Goal: Task Accomplishment & Management: Use online tool/utility

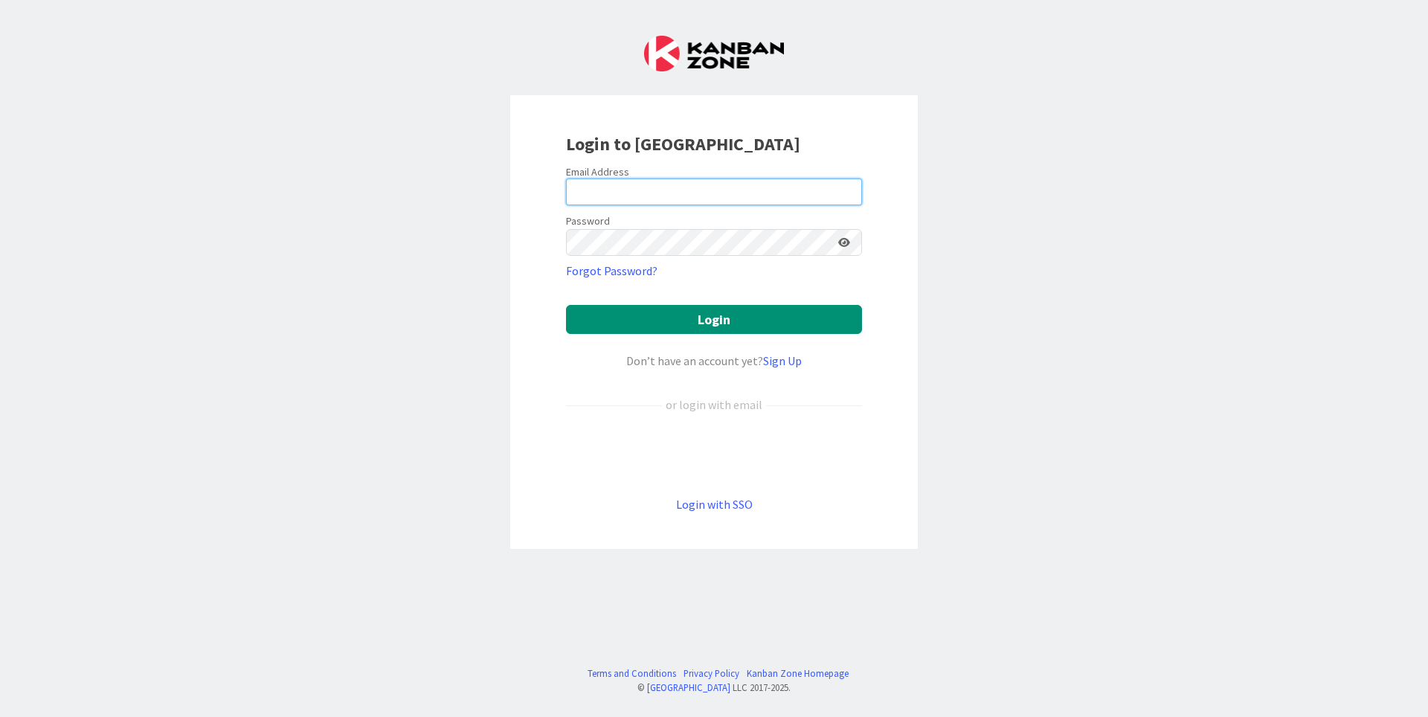
click at [663, 181] on input "email" at bounding box center [714, 191] width 296 height 27
type input "t"
click at [1050, 376] on div "Login to [GEOGRAPHIC_DATA] Email Address Password Forgot Password? Login Don’t …" at bounding box center [714, 358] width 1428 height 717
click at [711, 165] on div "Email Address" at bounding box center [714, 171] width 296 height 13
click at [712, 185] on input "email" at bounding box center [714, 191] width 296 height 27
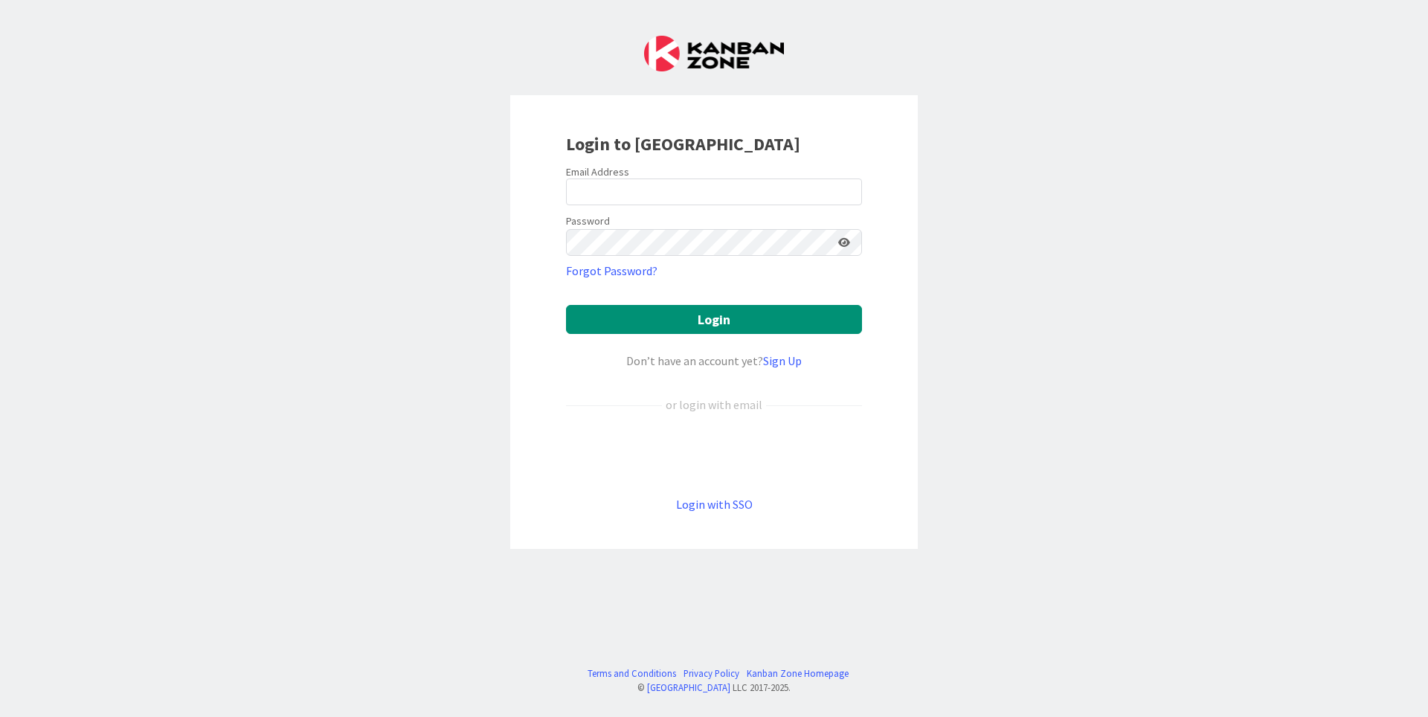
click at [1154, 274] on div "Login to [GEOGRAPHIC_DATA] Email Address Password Forgot Password? Login Don’t …" at bounding box center [714, 358] width 1428 height 717
click at [724, 193] on input "email" at bounding box center [714, 191] width 296 height 27
click at [809, 135] on div "Login to [GEOGRAPHIC_DATA]" at bounding box center [714, 144] width 296 height 27
click at [795, 171] on div "Email Address" at bounding box center [714, 171] width 296 height 13
drag, startPoint x: 791, startPoint y: 181, endPoint x: 787, endPoint y: 190, distance: 10.0
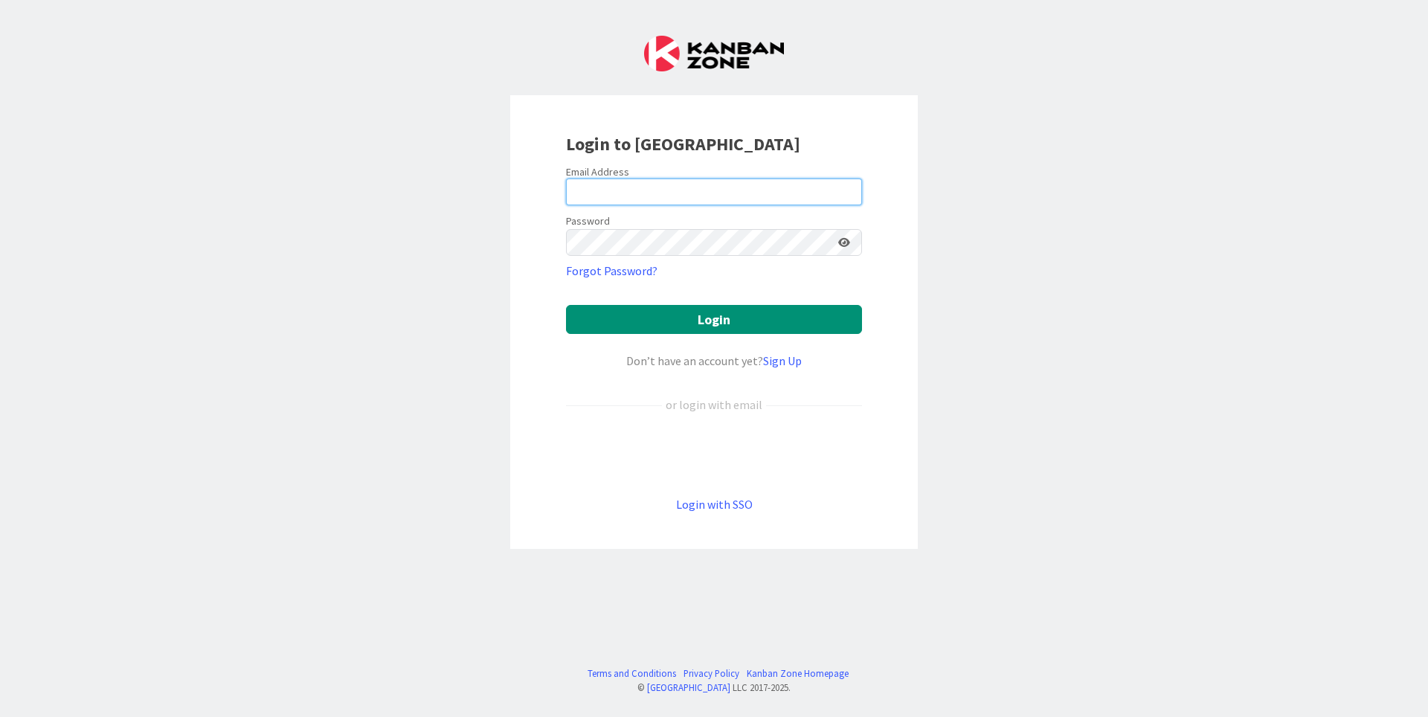
click at [791, 184] on input "email" at bounding box center [714, 191] width 296 height 27
drag, startPoint x: 717, startPoint y: 194, endPoint x: 527, endPoint y: 172, distance: 190.8
click at [566, 178] on input "[PERSON_NAME][EMAIL_ADDRESS][DOMAIN_NAME]" at bounding box center [714, 191] width 296 height 27
type input "[PERSON_NAME][EMAIL_ADDRESS][DOMAIN_NAME]"
click at [1167, 307] on div "Login to [GEOGRAPHIC_DATA] Email Address [EMAIL_ADDRESS][DOMAIN_NAME] Password …" at bounding box center [714, 358] width 1428 height 717
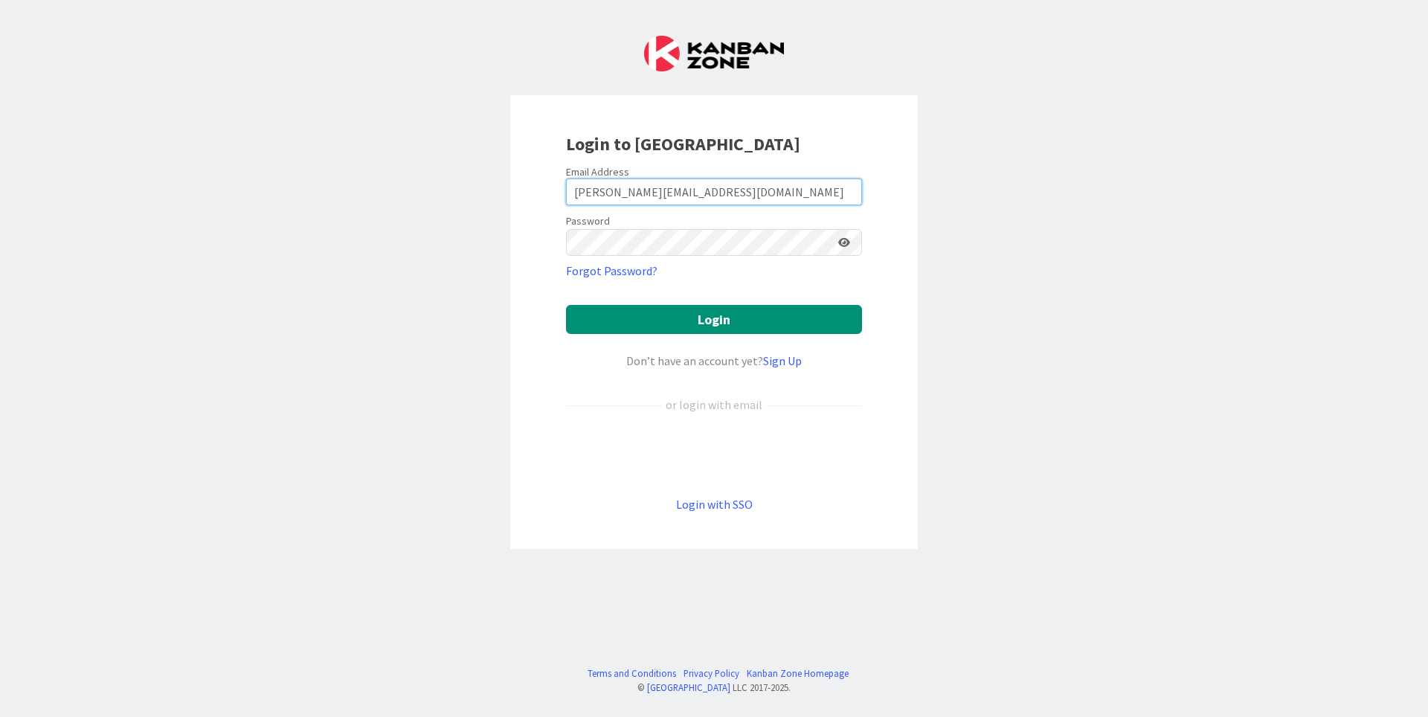
drag, startPoint x: 739, startPoint y: 193, endPoint x: 330, endPoint y: 173, distance: 409.4
click at [566, 182] on input "[PERSON_NAME][EMAIL_ADDRESS][DOMAIN_NAME]" at bounding box center [714, 191] width 296 height 27
type input "[PERSON_NAME][EMAIL_ADDRESS][DOMAIN_NAME]"
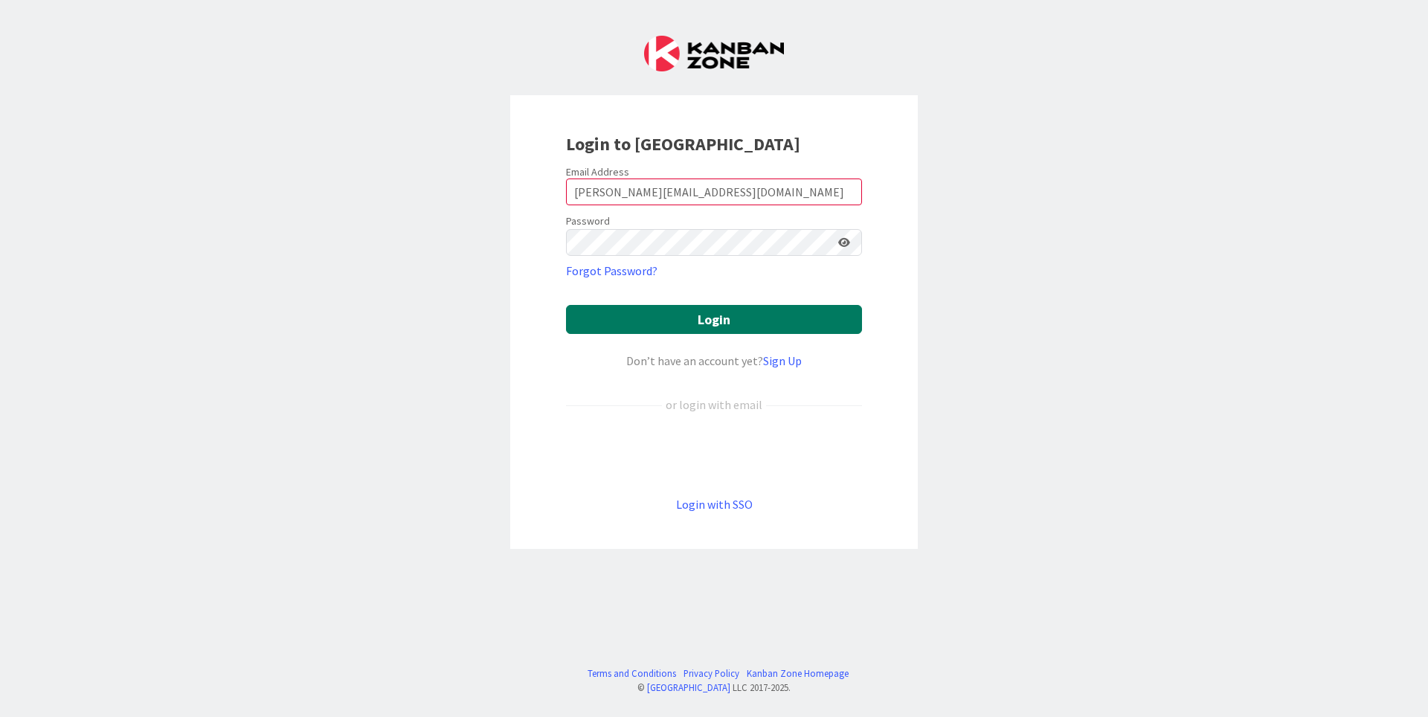
click at [676, 316] on button "Login" at bounding box center [714, 319] width 296 height 29
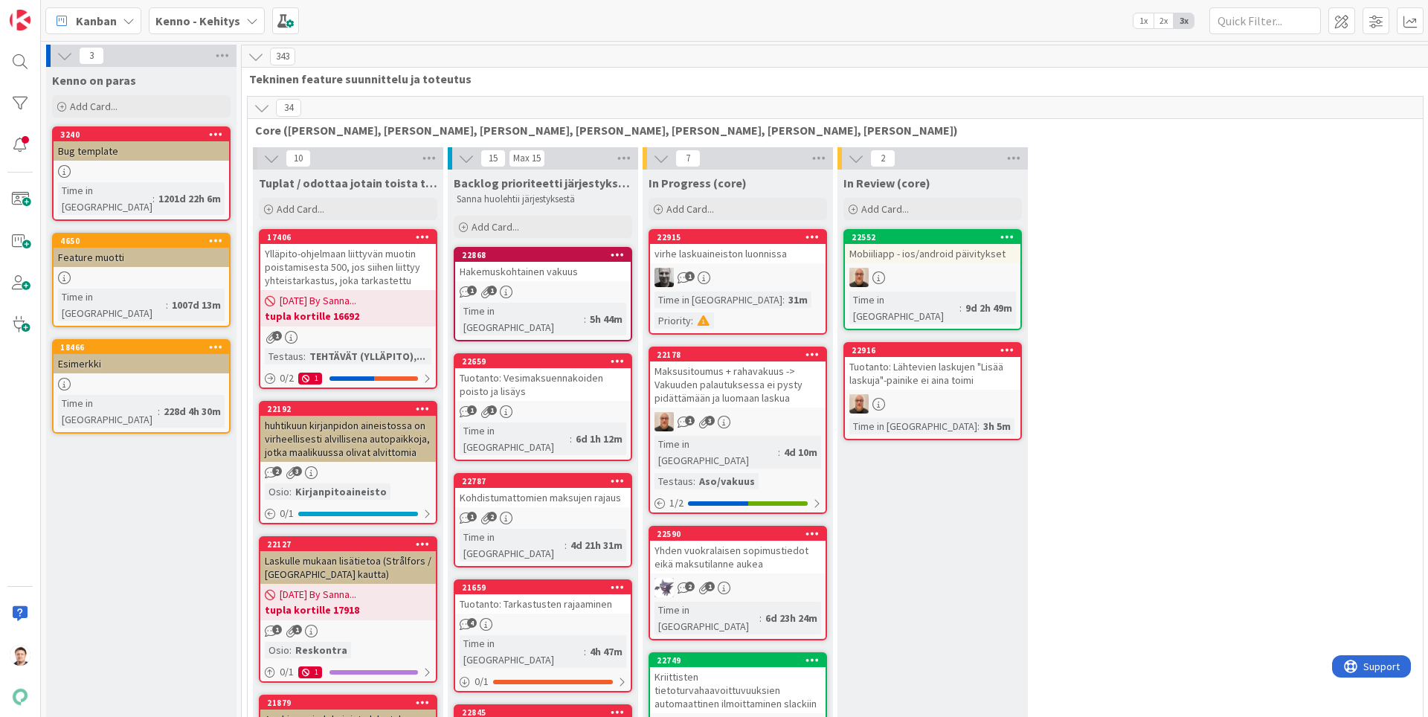
click at [215, 25] on b "Kenno - Kehitys" at bounding box center [197, 20] width 85 height 15
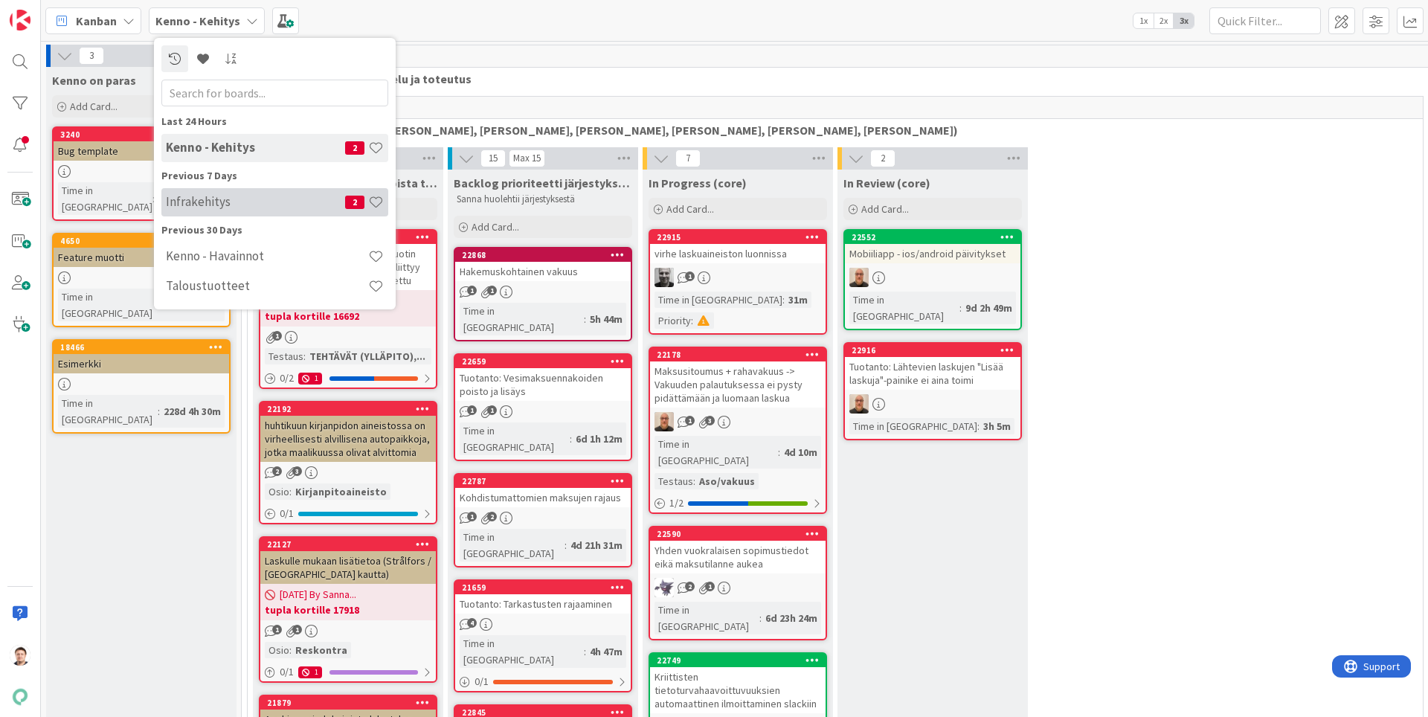
click at [233, 204] on h4 "Infrakehitys" at bounding box center [255, 201] width 179 height 15
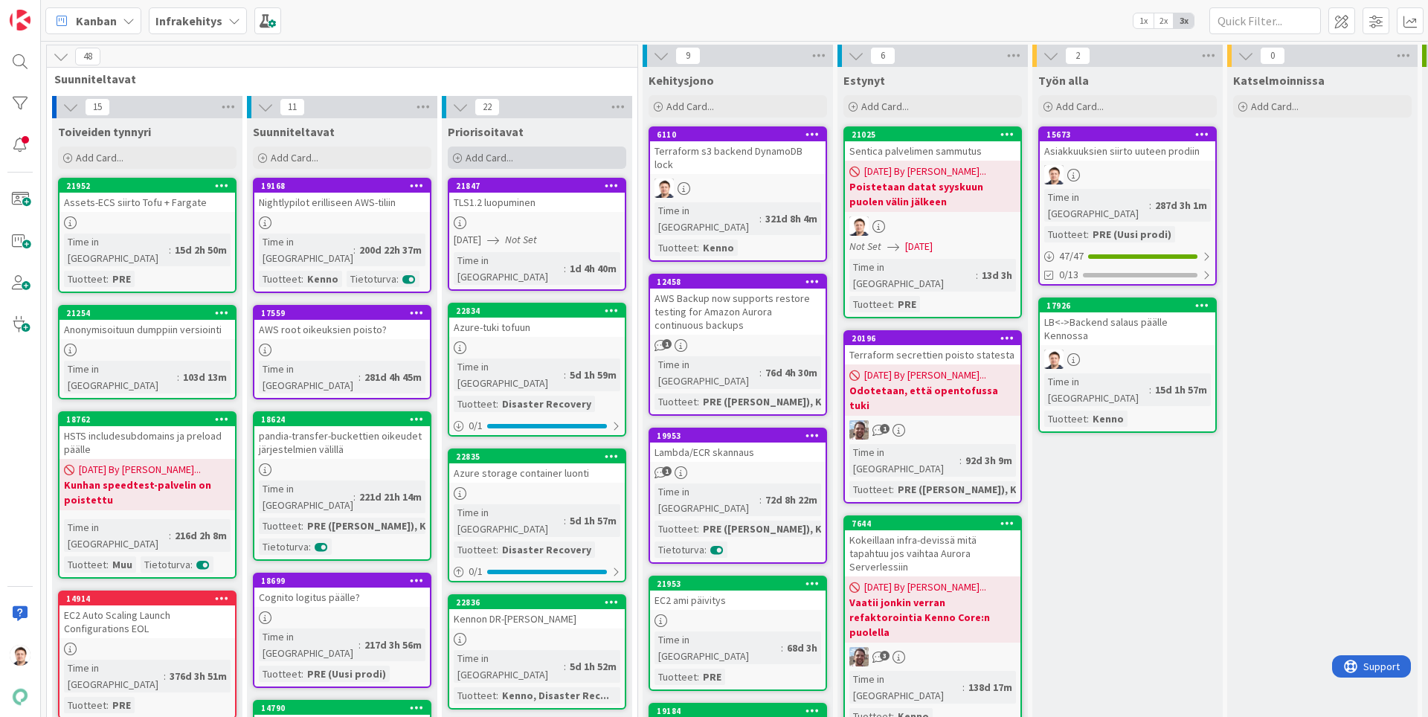
click at [529, 146] on div "Add Card..." at bounding box center [537, 157] width 178 height 22
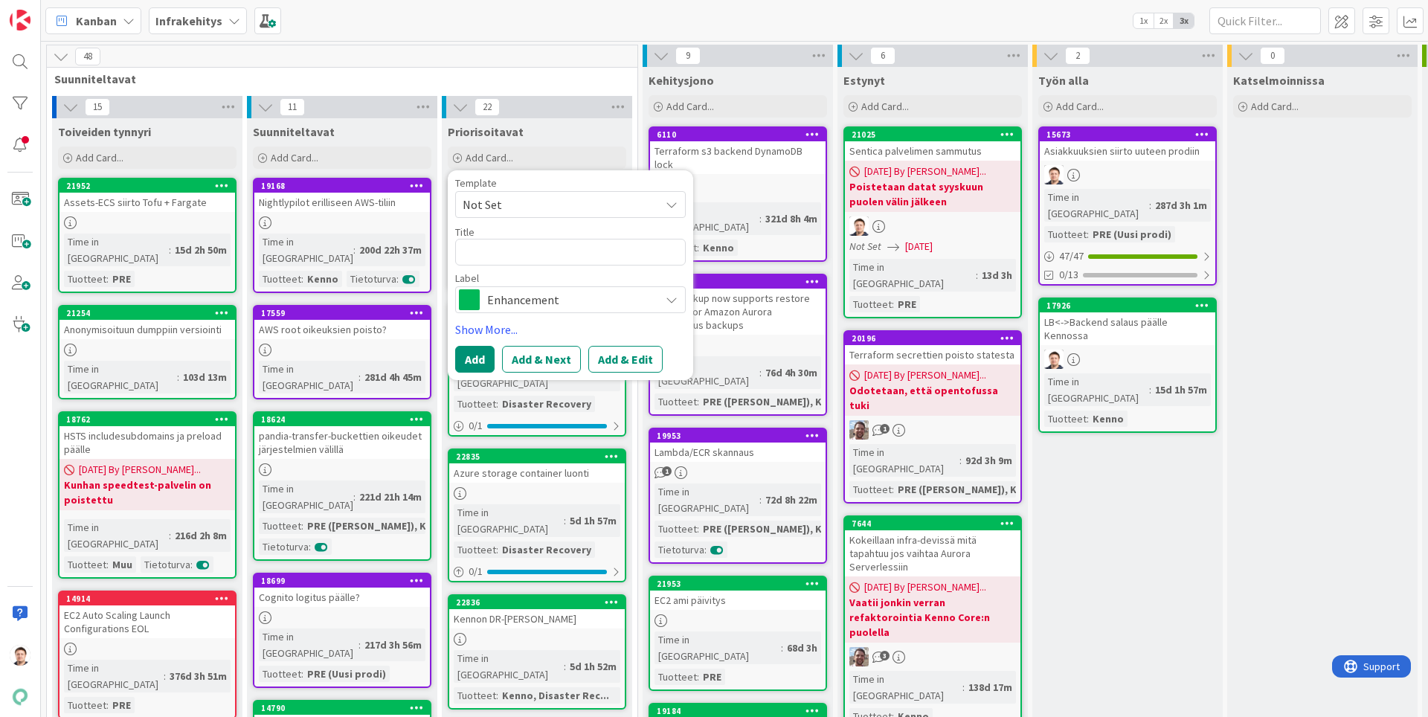
click at [538, 250] on textarea at bounding box center [570, 252] width 230 height 27
type textarea "x"
type textarea "S"
type textarea "x"
type textarea "Se"
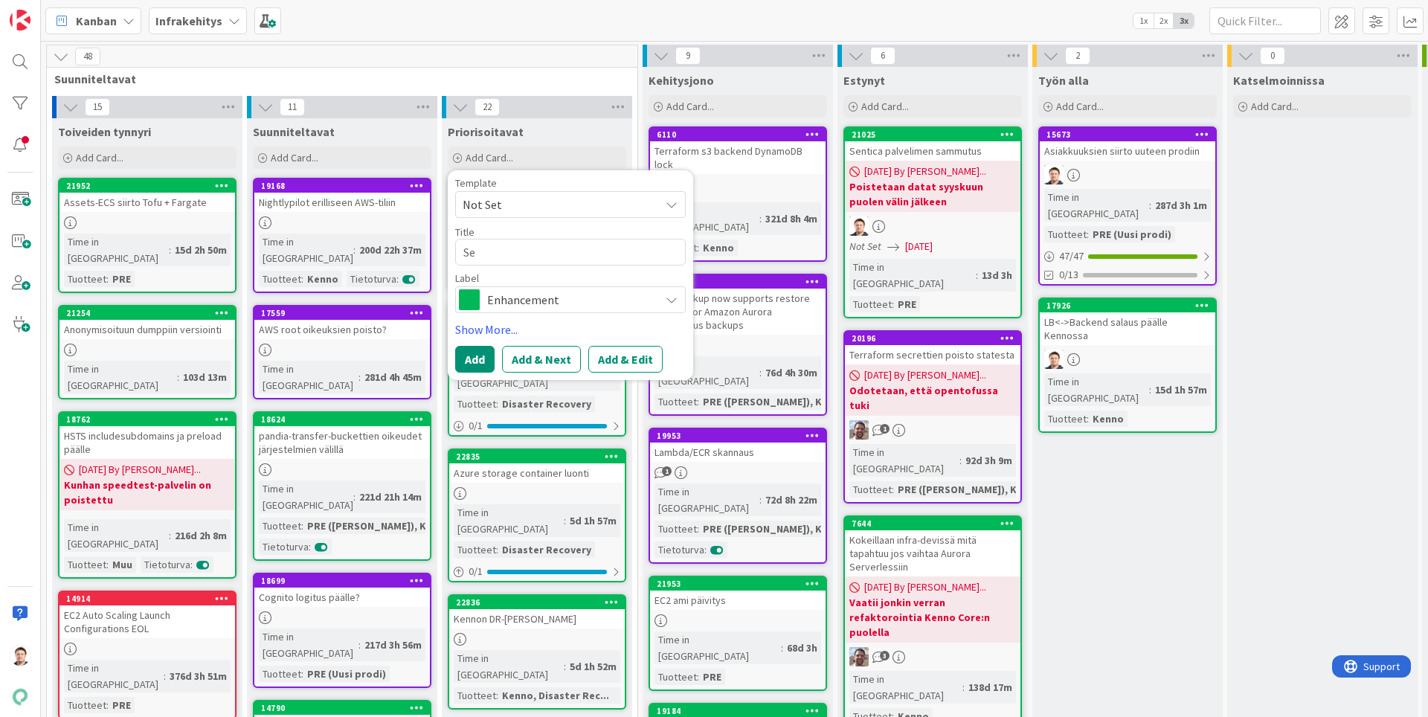
type textarea "x"
type textarea "Set"
type textarea "x"
type textarea "Setl"
type textarea "x"
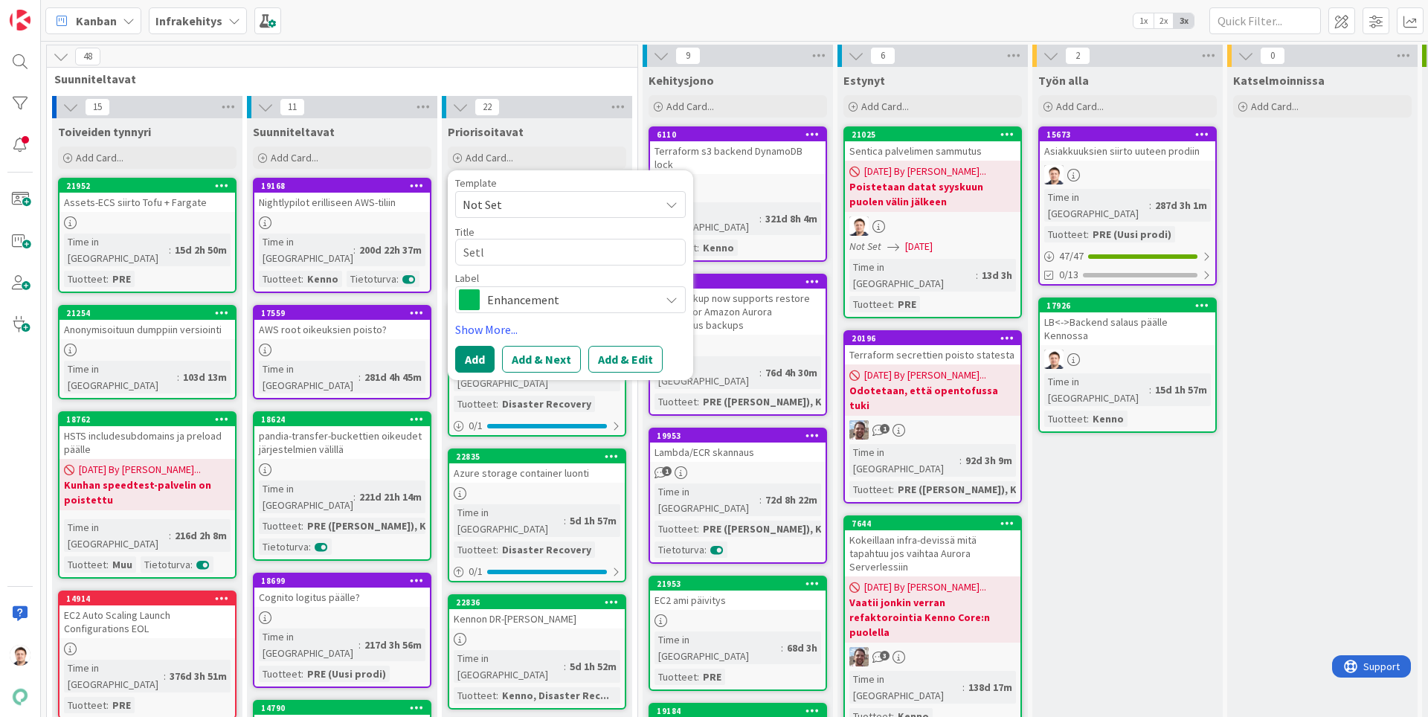
type textarea "Setle"
type textarea "x"
type textarea "Setlem"
type textarea "x"
type textarea "Setleme"
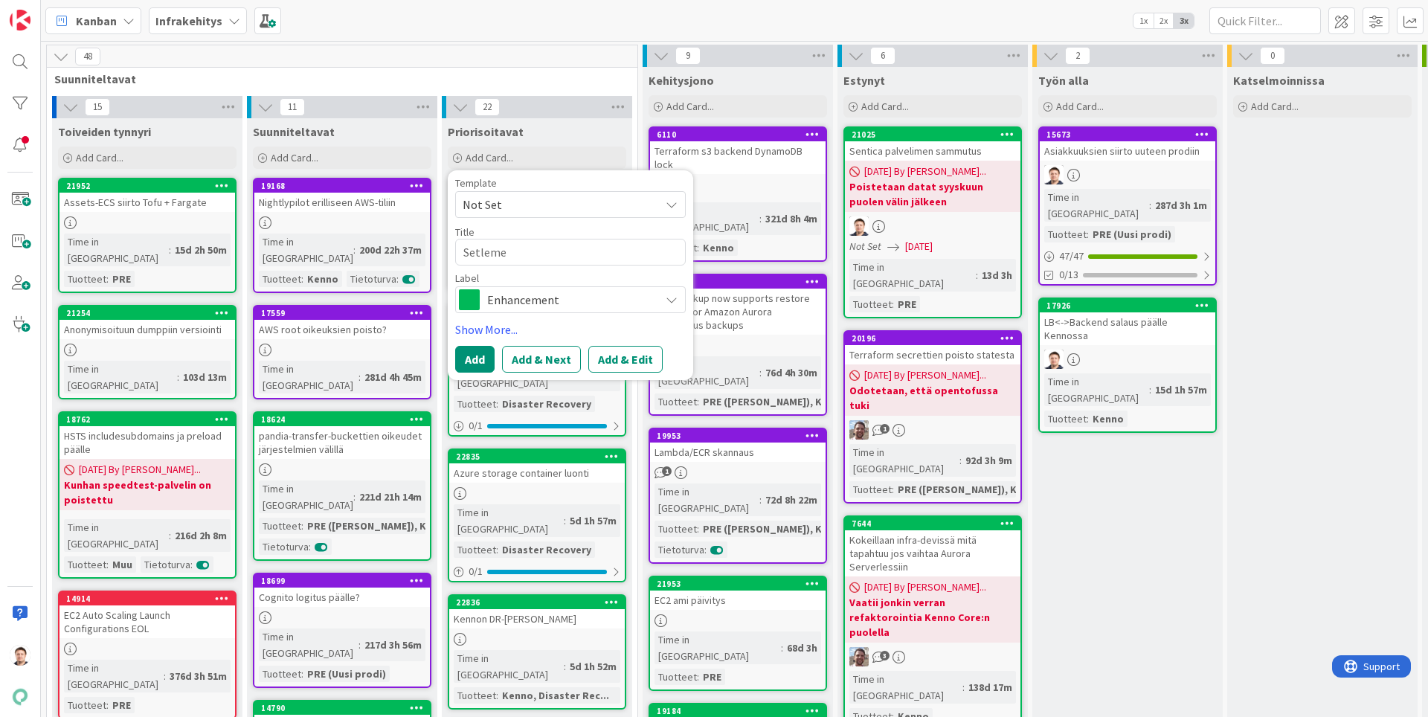
type textarea "x"
type textarea "Setlemen"
type textarea "x"
type textarea "Setlement"
type textarea "x"
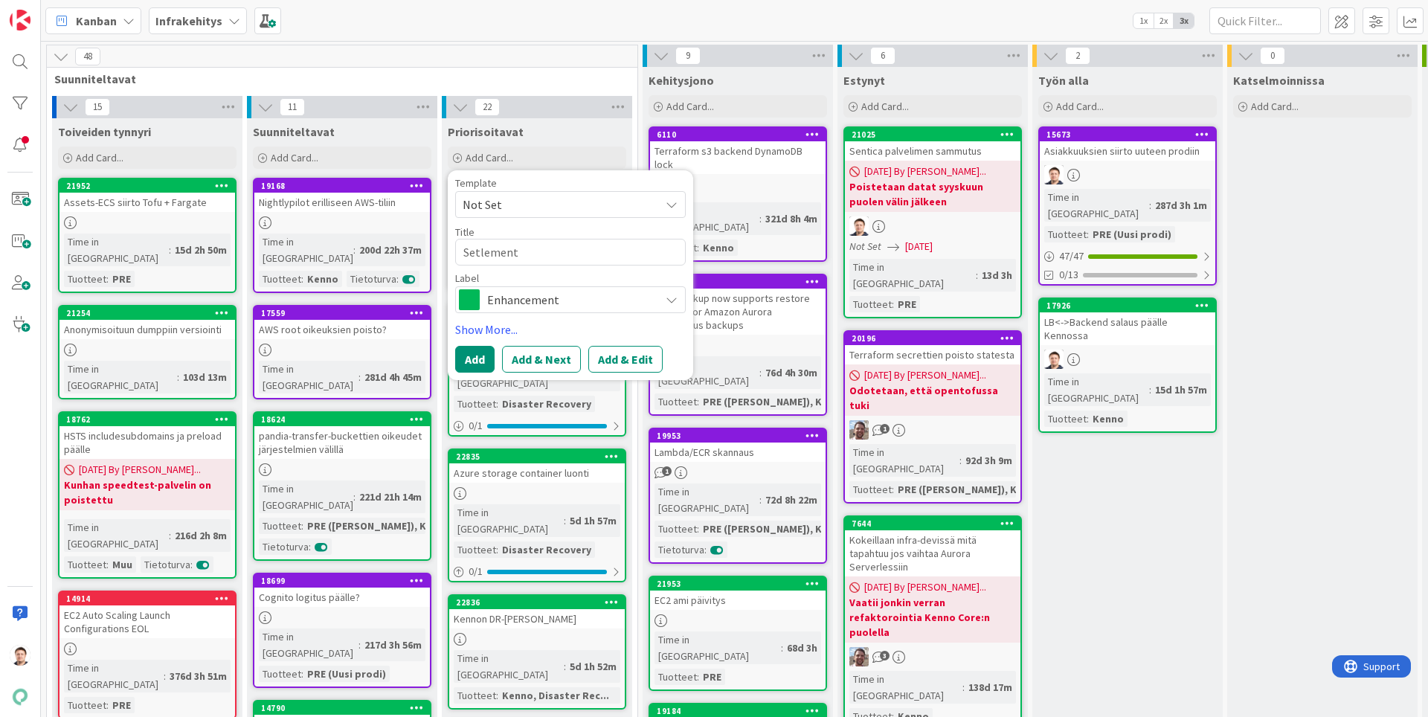
type textarea "Setlementi"
type textarea "x"
type textarea "Setlementin"
type textarea "x"
type textarea "Setlementin"
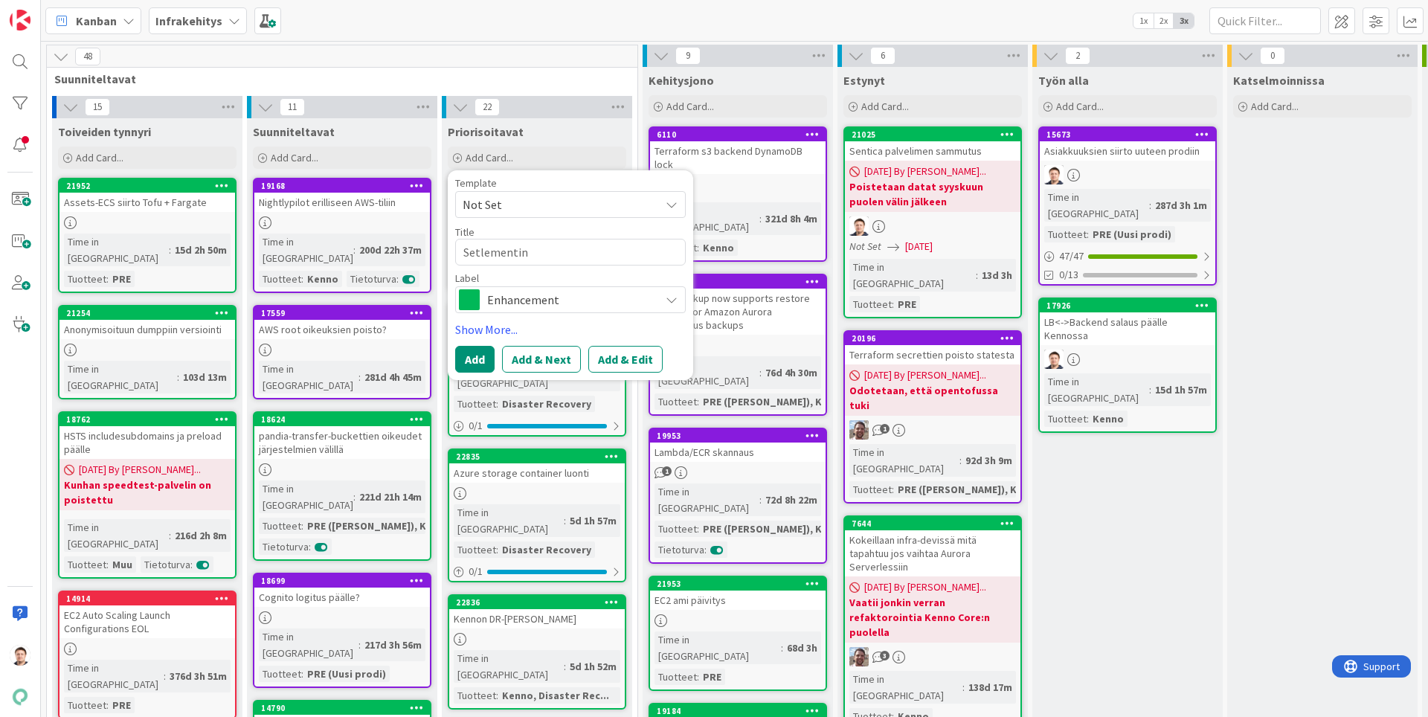
type textarea "x"
type textarea "Setlementin I"
type textarea "x"
type textarea "Setlementin In"
type textarea "x"
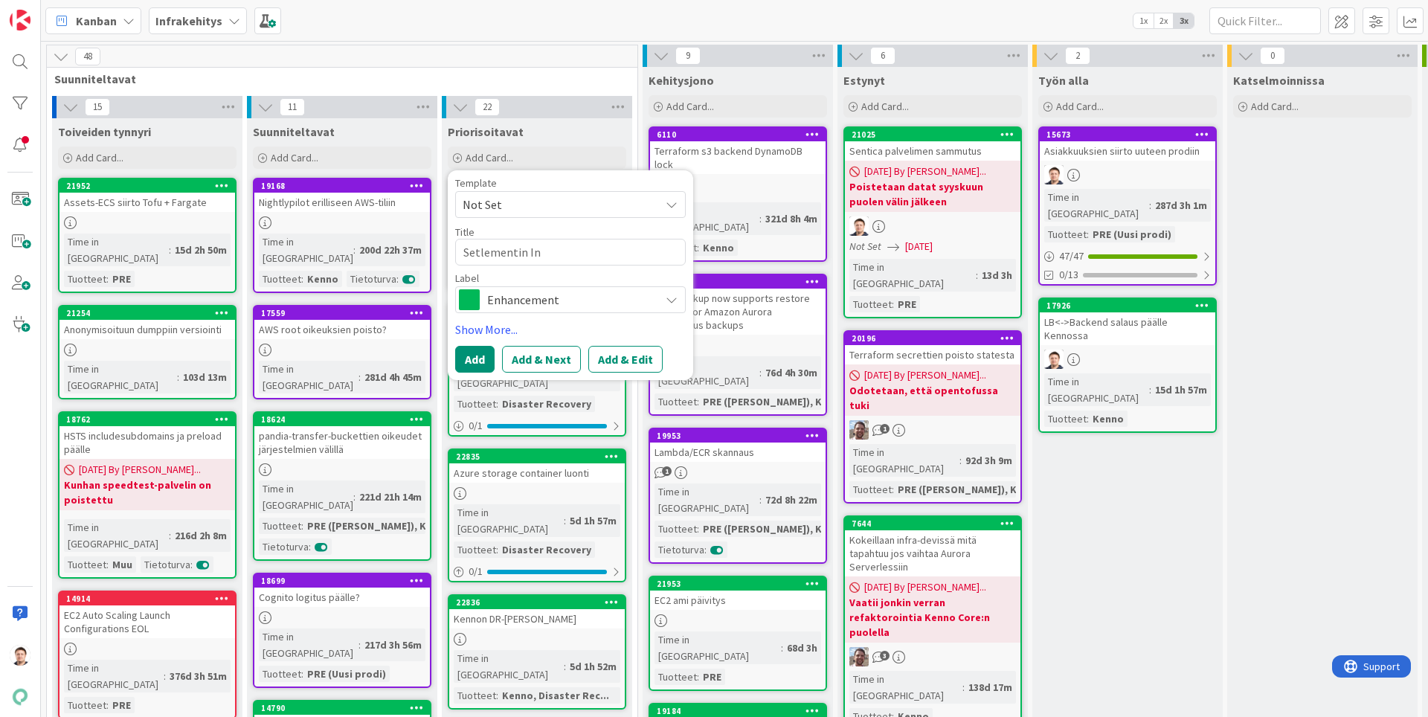
type textarea "Setlementin Inv"
type textarea "x"
type textarea "Setlementin Invo"
type textarea "x"
type textarea "Setlementin Invoi"
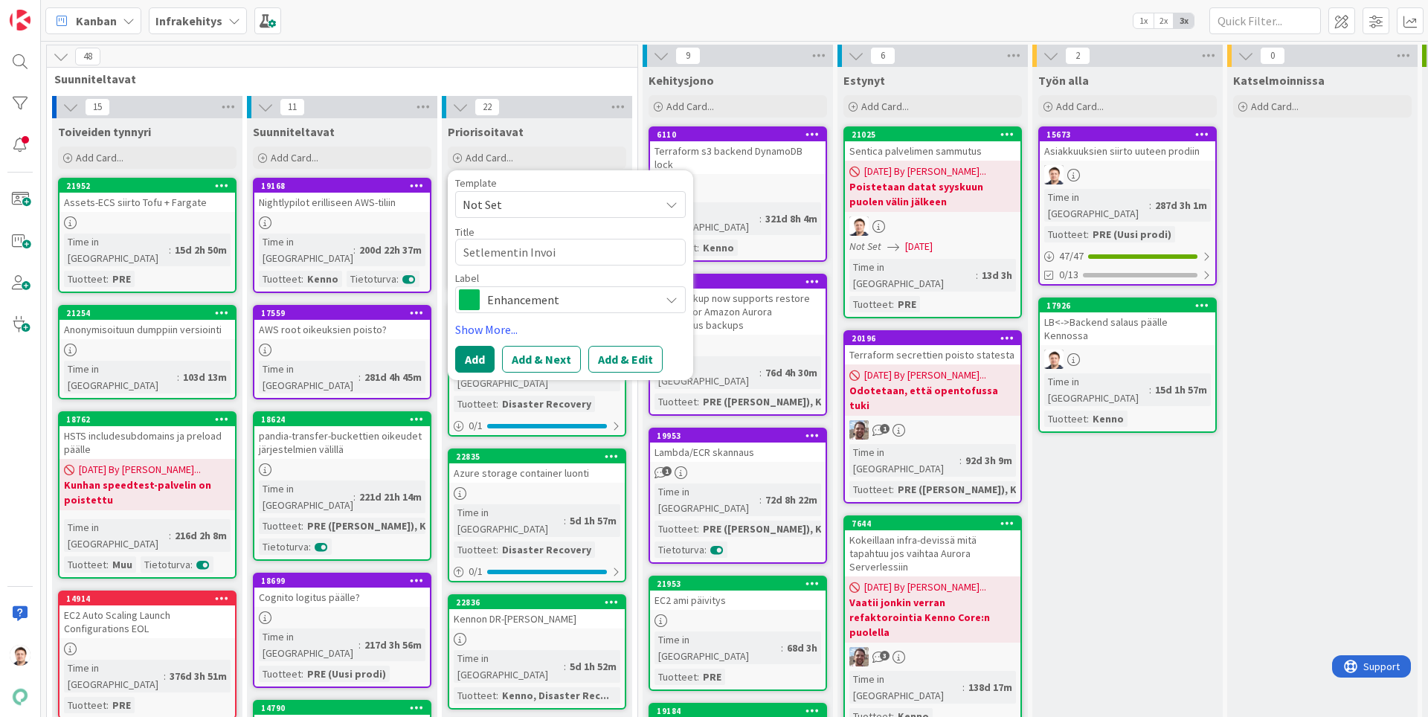
type textarea "x"
type textarea "Setlementin Invoic"
type textarea "x"
type textarea "Setlementin Invoice"
type textarea "x"
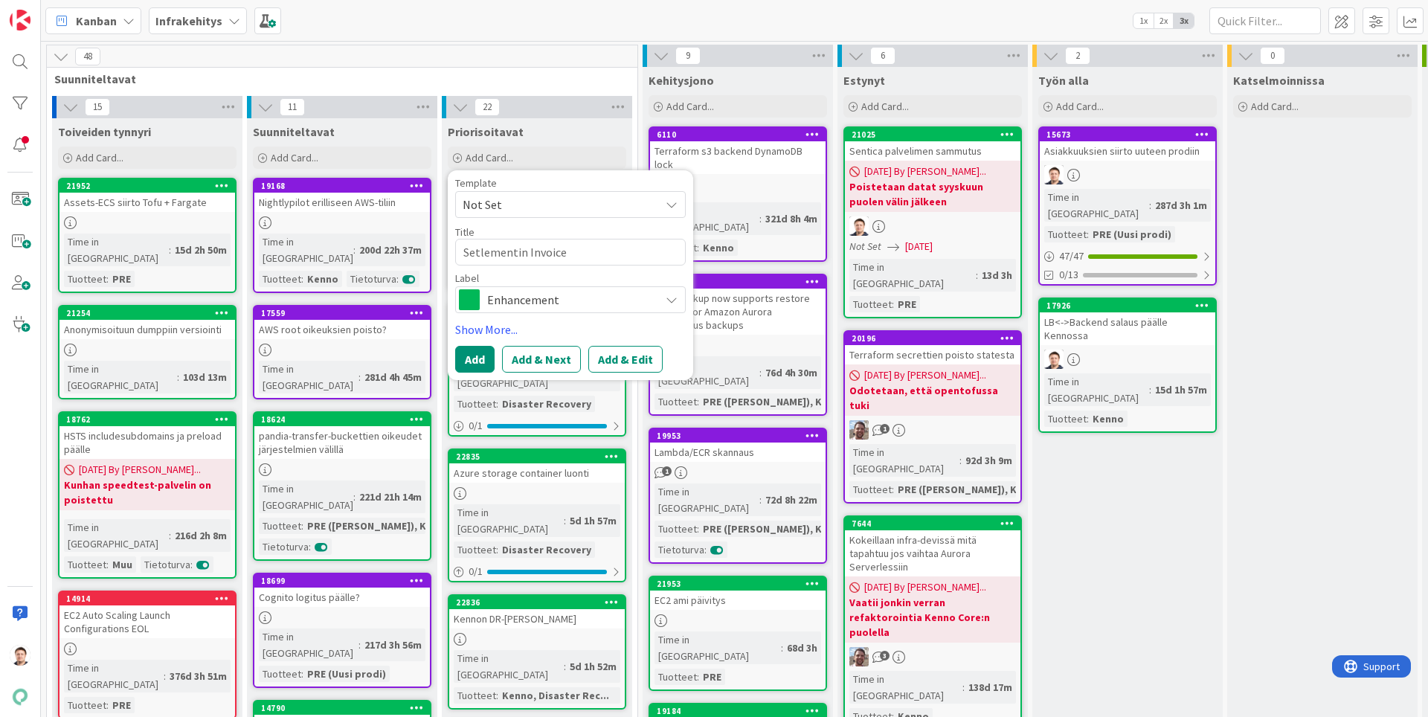
type textarea "Setlementin InvoiceS"
type textarea "x"
type textarea "Setlementin InvoiceSU"
type textarea "x"
type textarea "Setlementin InvoiceSUp"
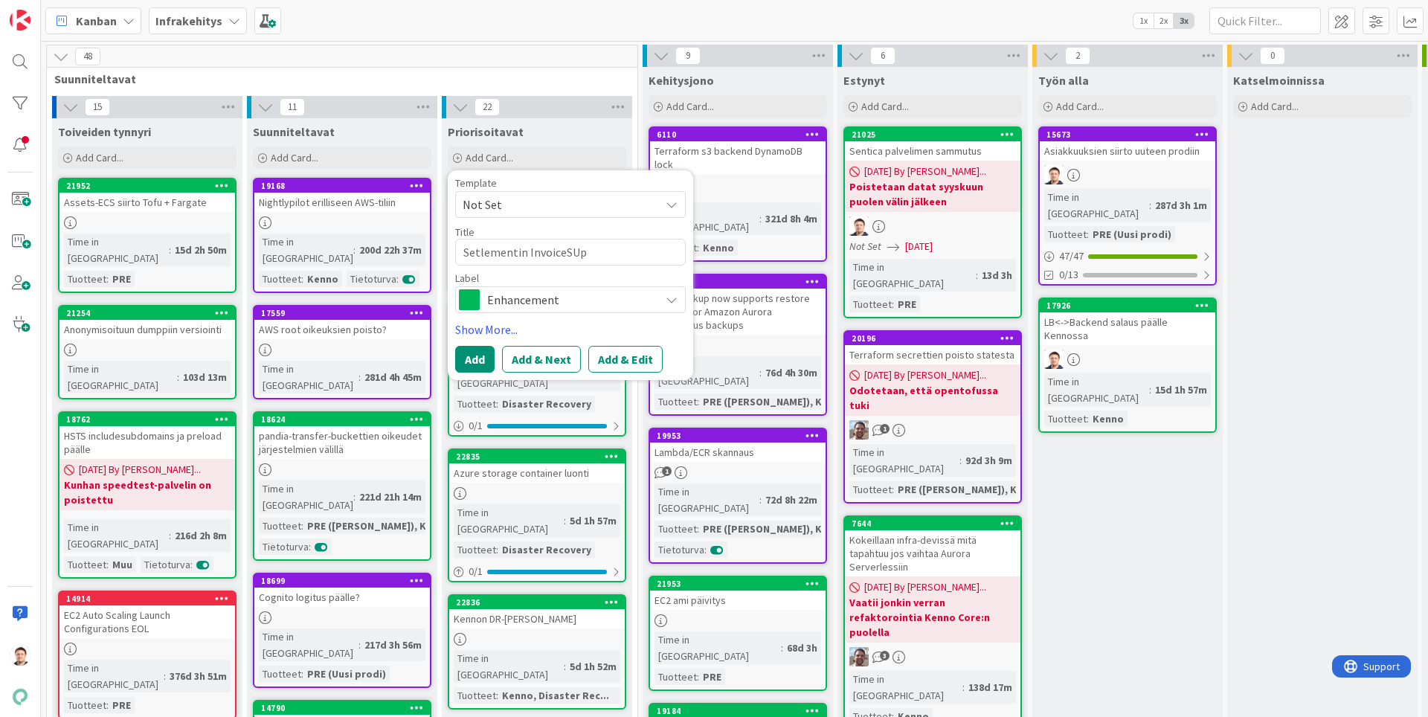
type textarea "x"
type textarea "Setlementin InvoiceSUpp"
type textarea "x"
type textarea "Setlementin InvoiceSUp"
type textarea "x"
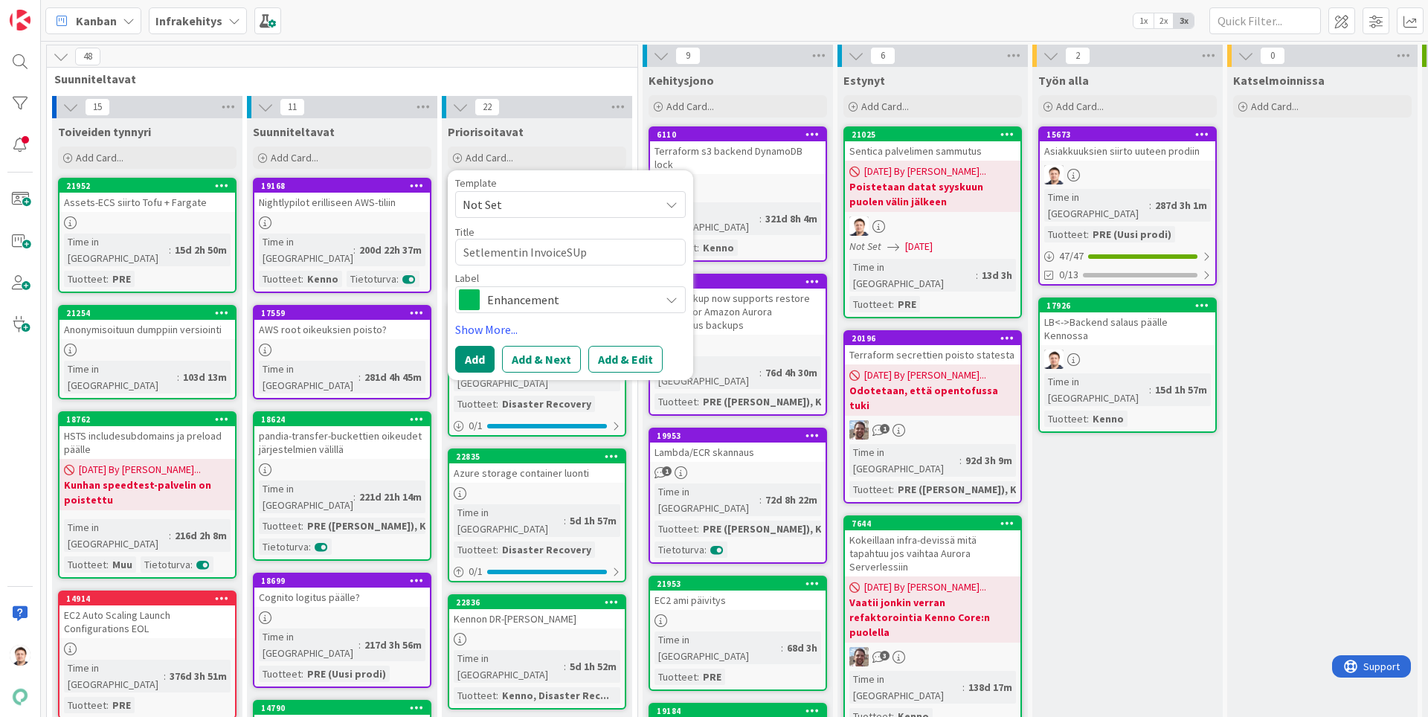
type textarea "Setlementin InvoiceSU"
type textarea "x"
type textarea "Setlementin InvoiceS"
type textarea "x"
type textarea "Setlementin InvoiceSu"
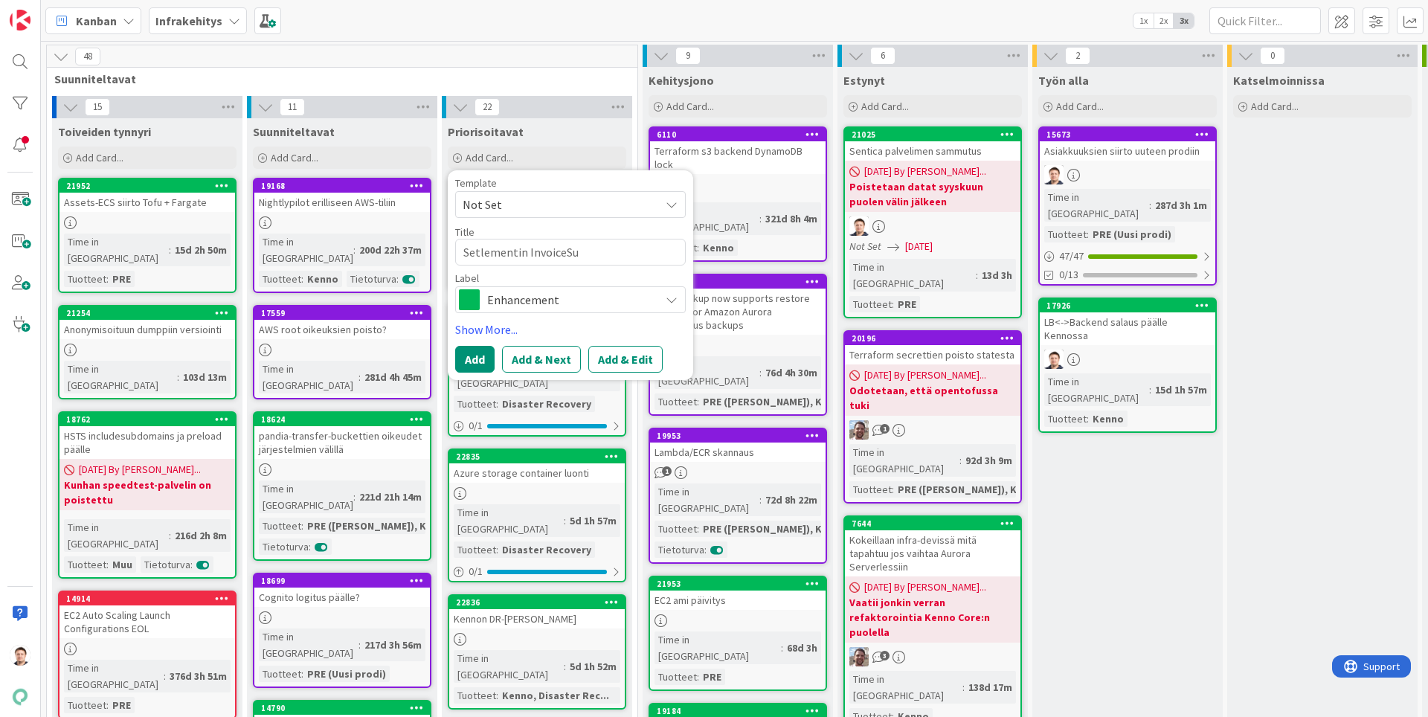
type textarea "x"
type textarea "Setlementin InvoiceSup"
type textarea "x"
type textarea "Setlementin InvoiceSupp"
type textarea "x"
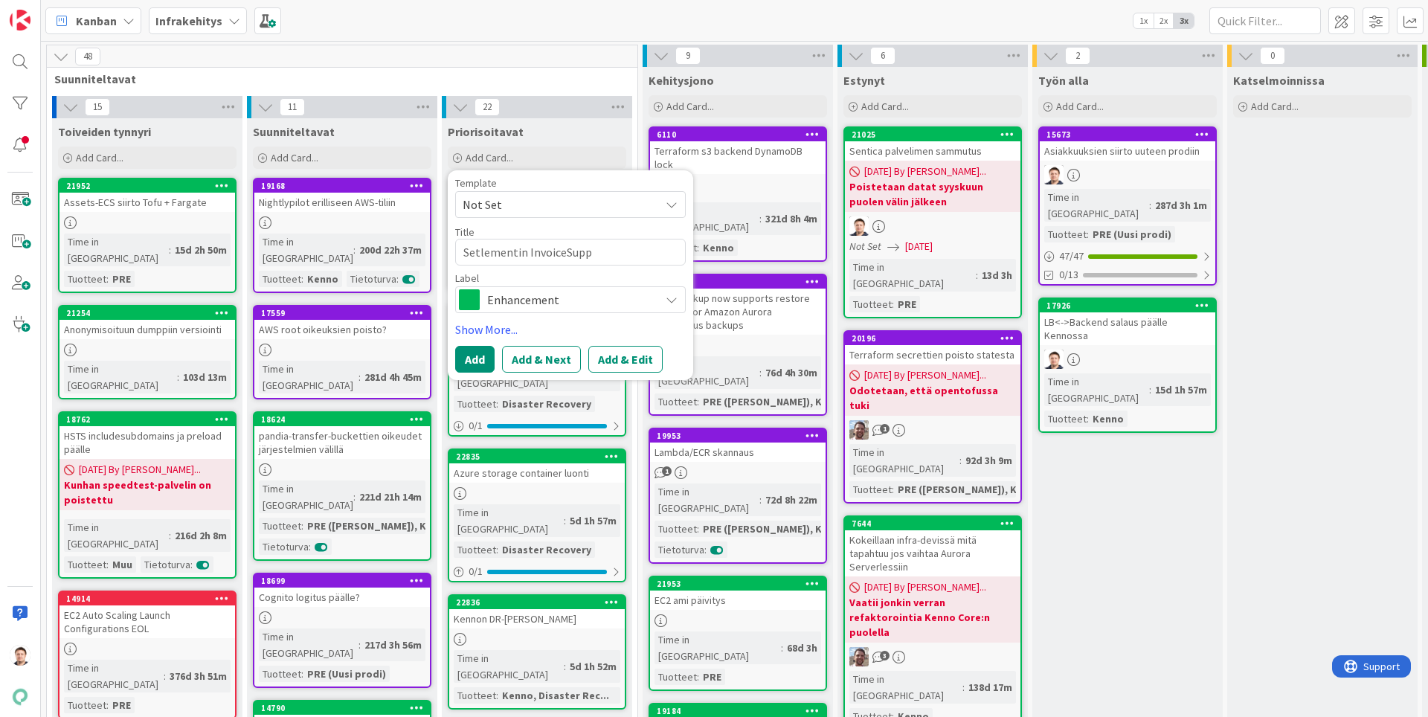
type textarea "Setlementin InvoiceSuppl"
type textarea "x"
type textarea "Setlementin InvoiceSupplo"
type textarea "x"
type textarea "Setlementin InvoiceSupploe"
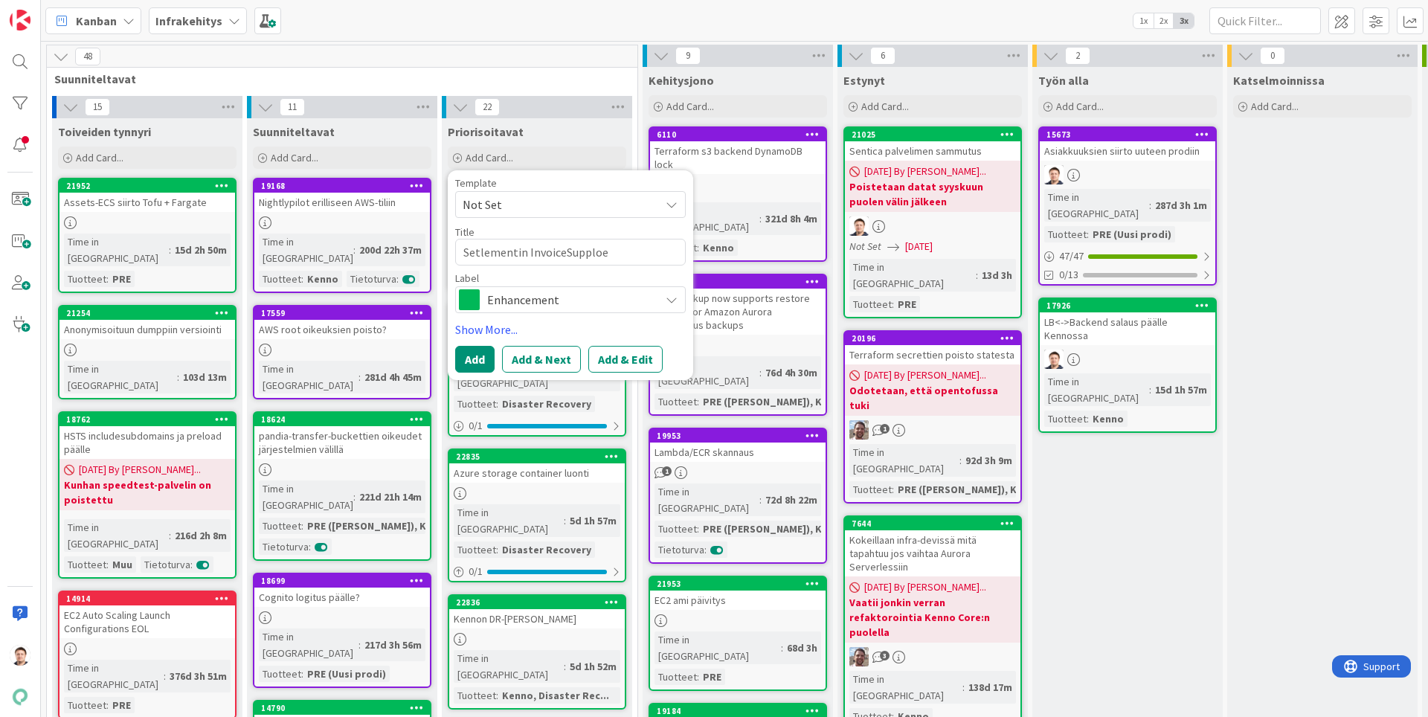
type textarea "x"
type textarea "Setlementin InvoiceSupplo"
type textarea "x"
type textarea "Setlementin InvoiceSuppl"
type textarea "x"
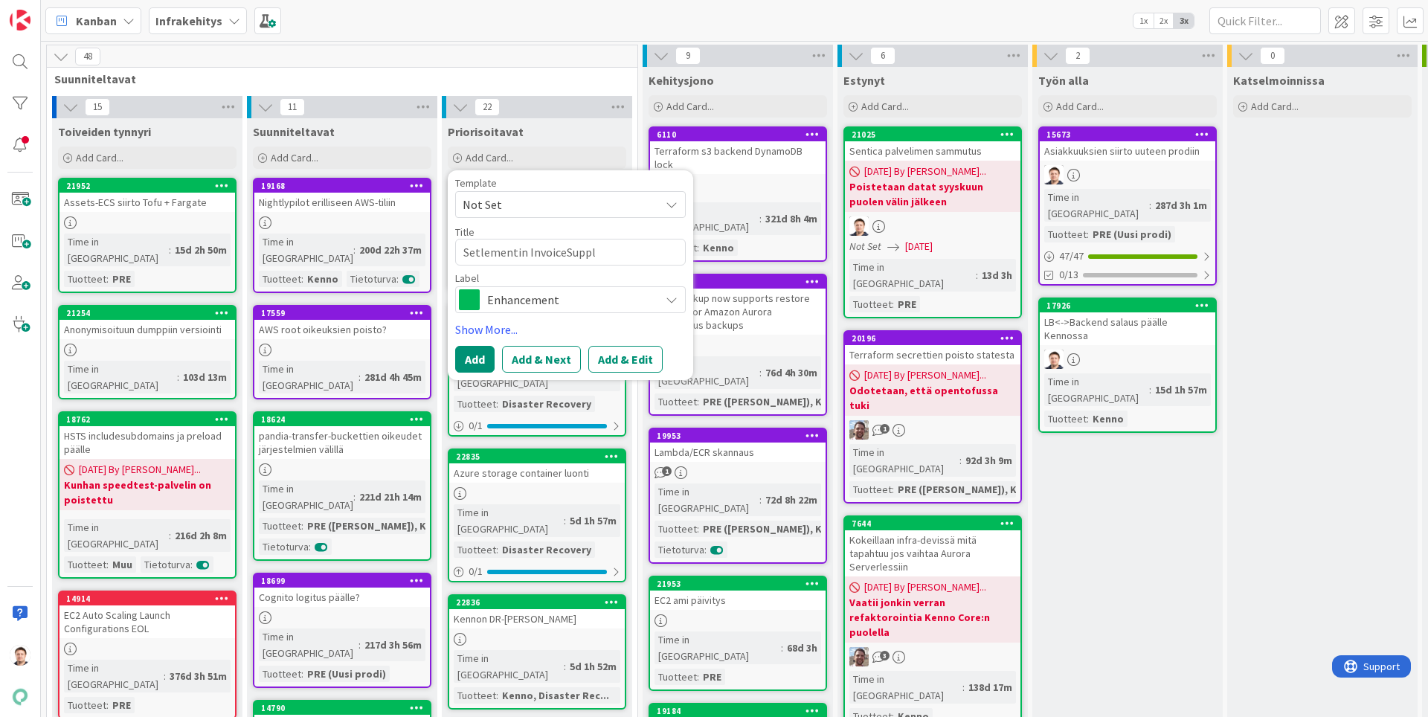
type textarea "Setlementin InvoiceSuppli"
type textarea "x"
type textarea "Setlementin InvoiceSupplie"
type textarea "x"
type textarea "Setlementin InvoiceSupplier"
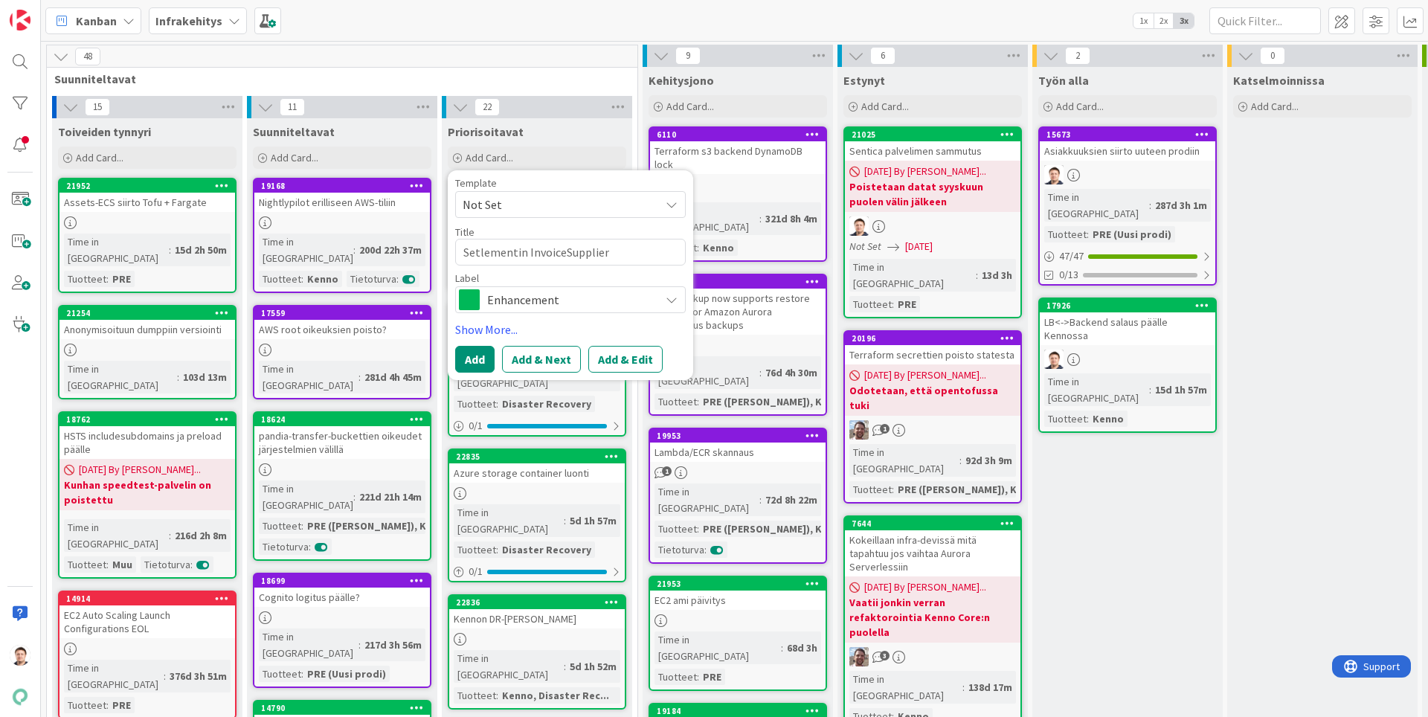
type textarea "x"
type textarea "Setlementin InvoiceSupplier"
type textarea "x"
type textarea "Setlementin InvoiceSupplier -"
type textarea "x"
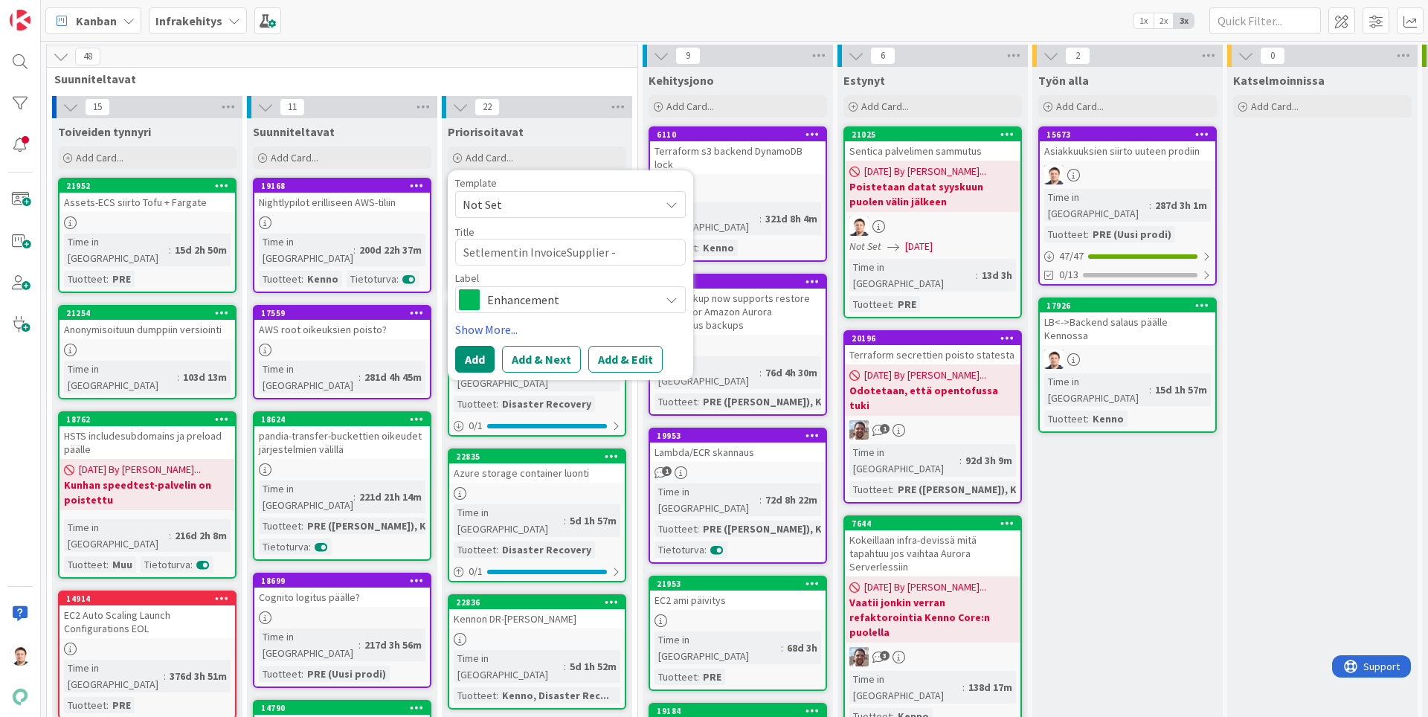
type textarea "Setlementin InvoiceSupplier -i"
type textarea "x"
type textarea "Setlementin InvoiceSupplier -in"
type textarea "x"
type textarea "Setlementin InvoiceSupplier -int"
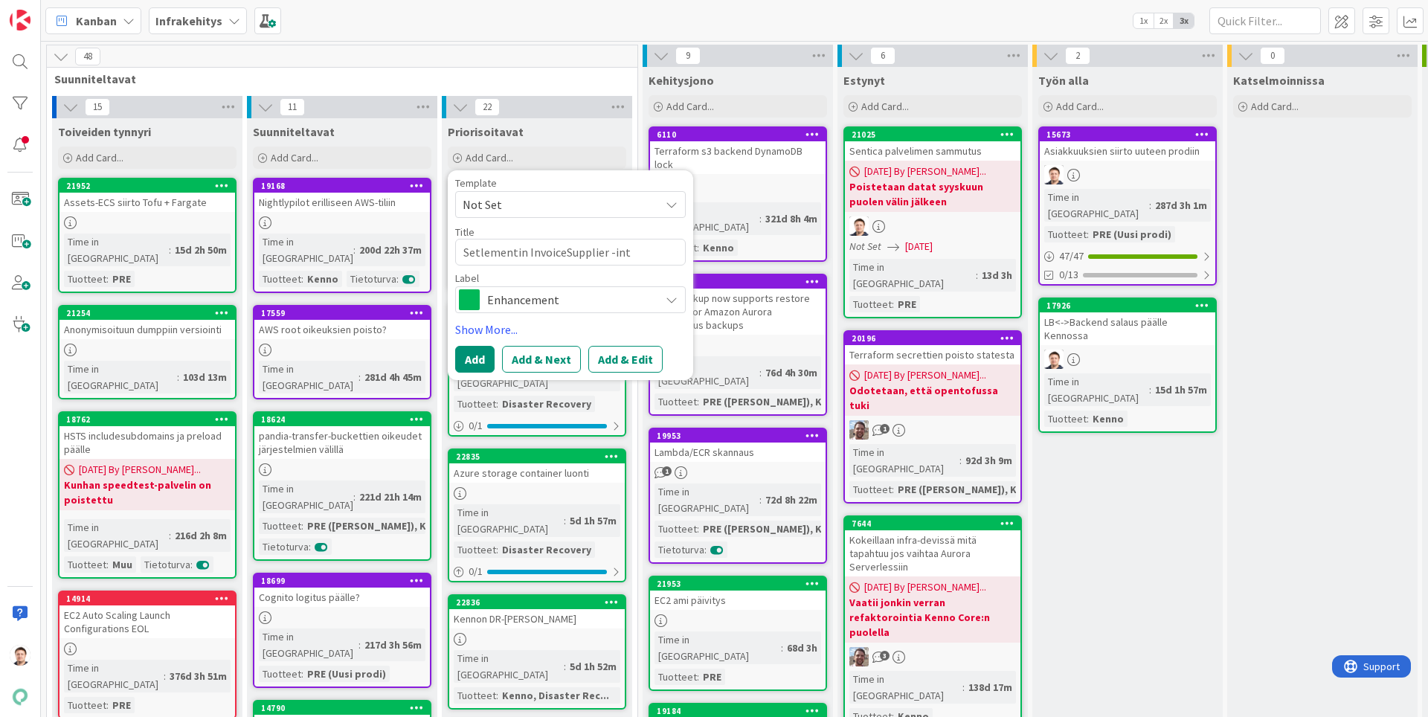
type textarea "x"
type textarea "Setlementin InvoiceSupplier -inte"
type textarea "x"
type textarea "Setlementin InvoiceSupplier -integ"
type textarea "x"
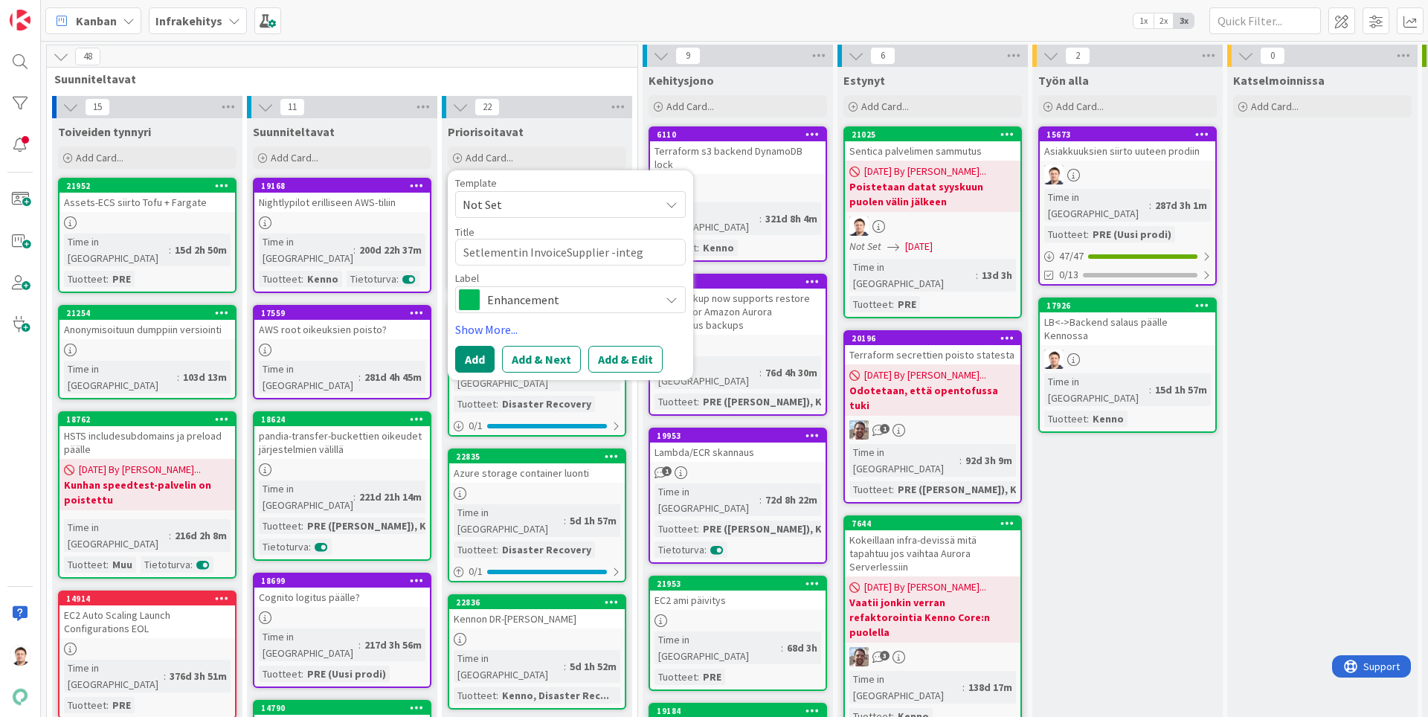
type textarea "Setlementin InvoiceSupplier -integr"
type textarea "x"
type textarea "Setlementin InvoiceSupplier -integra"
type textarea "x"
type textarea "Setlementin InvoiceSupplier -integraa"
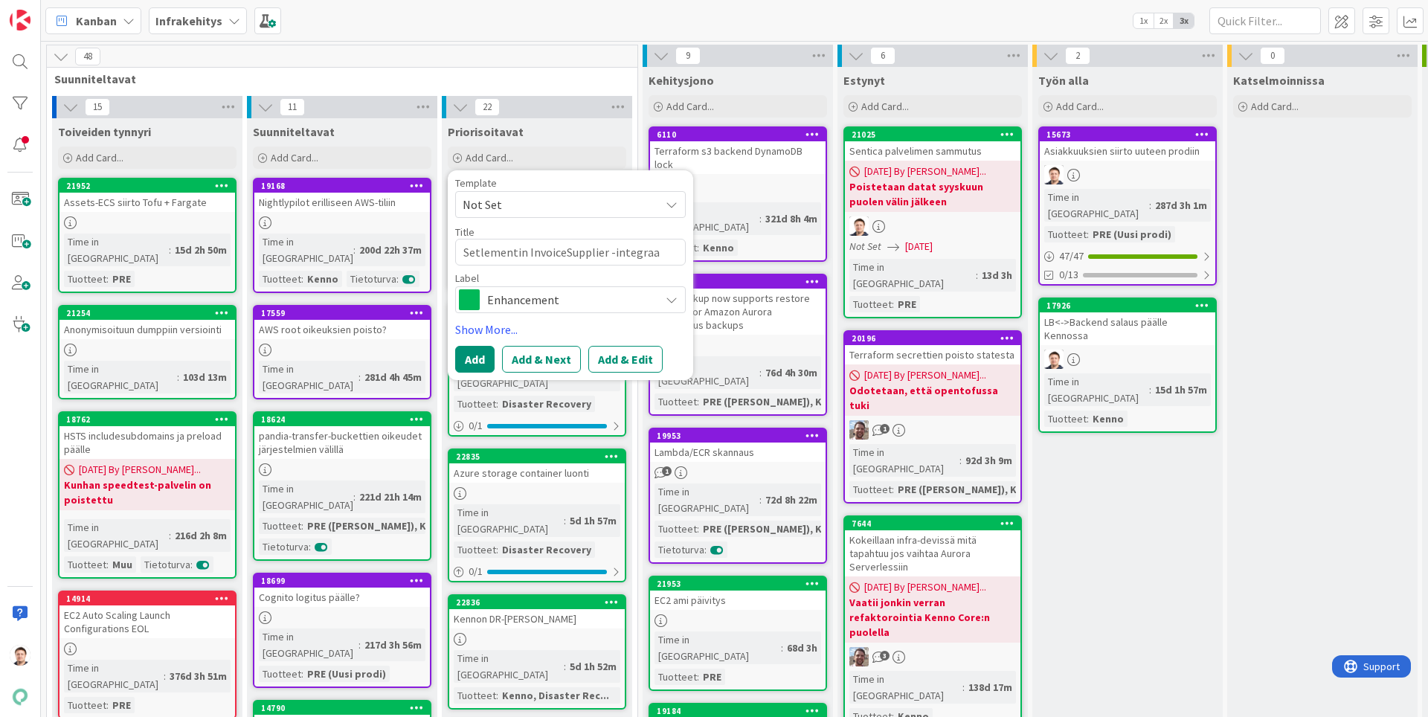
type textarea "x"
type textarea "Setlementin InvoiceSupplier -integraat"
type textarea "x"
type textarea "Setlementin InvoiceSupplier -integraati"
type textarea "x"
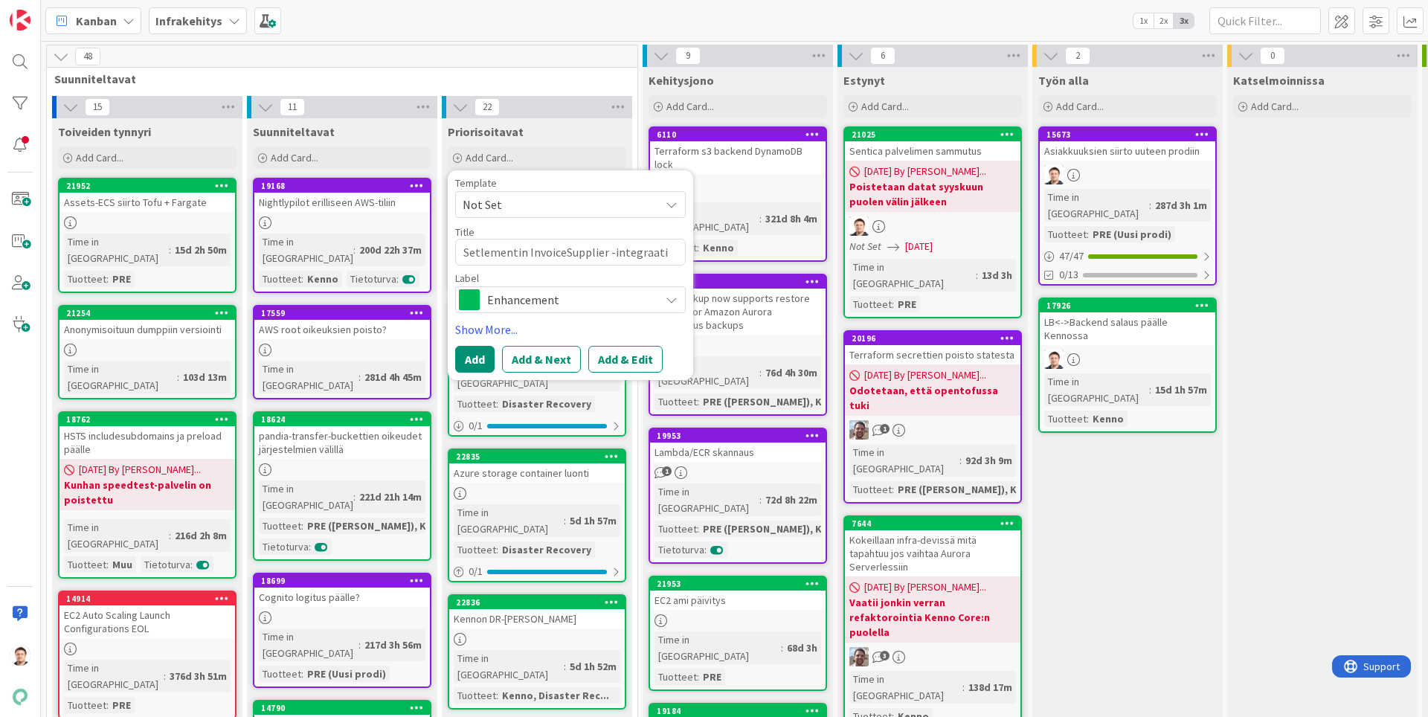
type textarea "Setlementin InvoiceSupplier -integraatio"
type textarea "x"
type textarea "Setlementin InvoiceSupplier -integraatio"
type textarea "x"
type textarea "Setlementin InvoiceSupplier -integraatio p"
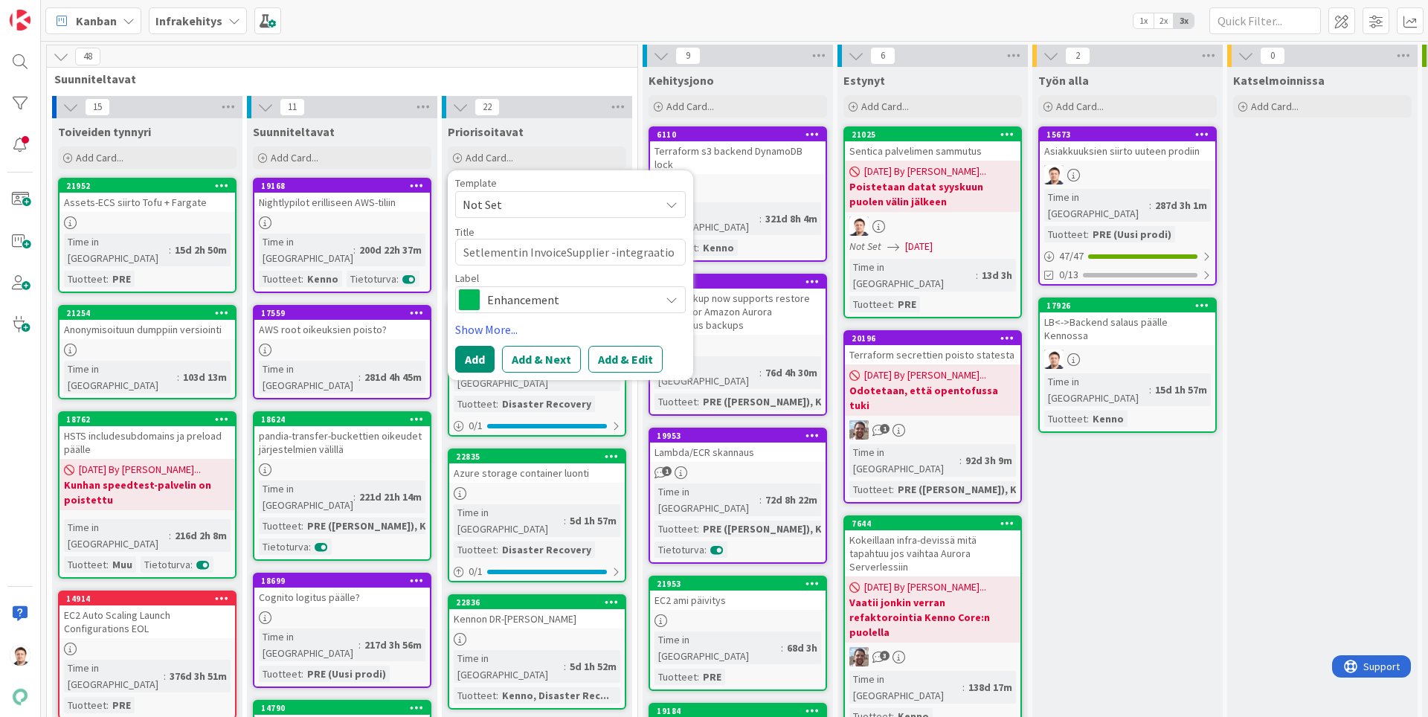
type textarea "x"
type textarea "Setlementin InvoiceSupplier -integraatio po"
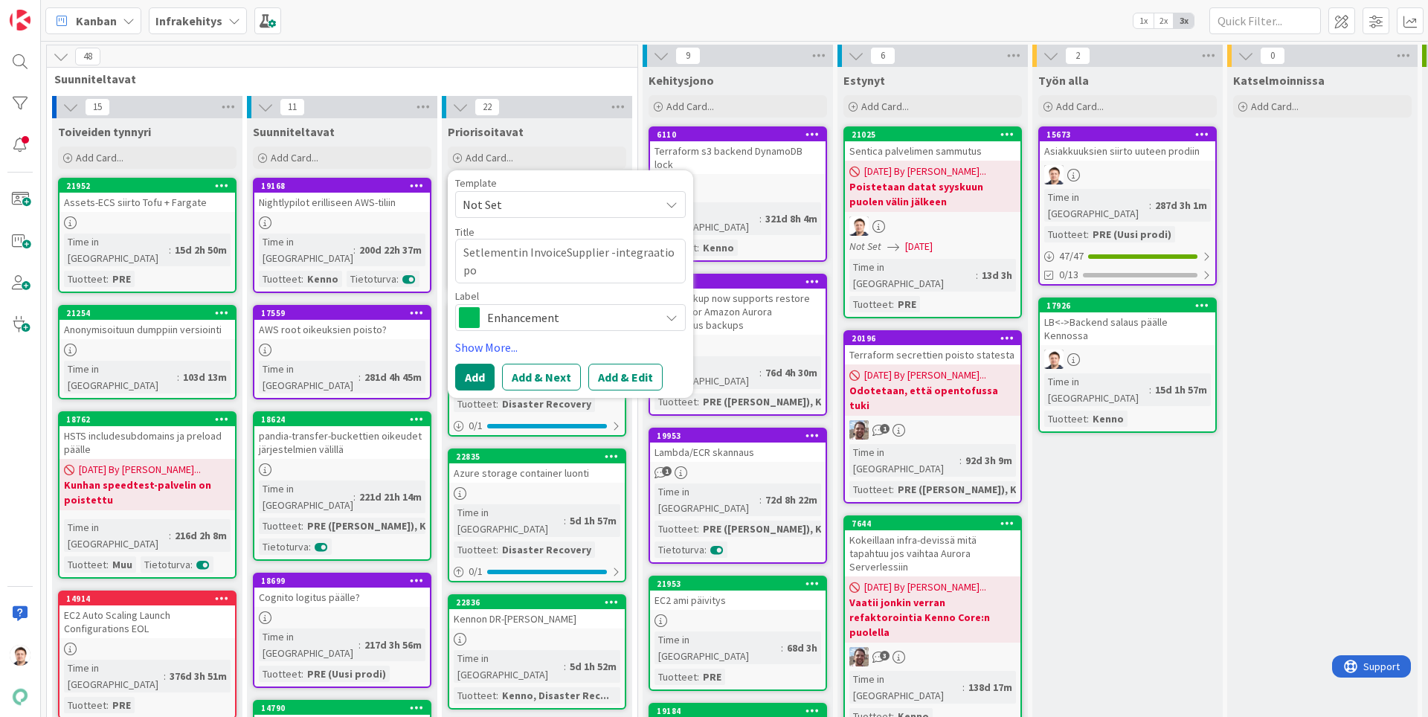
type textarea "x"
type textarea "Setlementin InvoiceSupplier -integraatio poi"
type textarea "x"
type textarea "Setlementin InvoiceSupplier -integraatio pois"
type textarea "x"
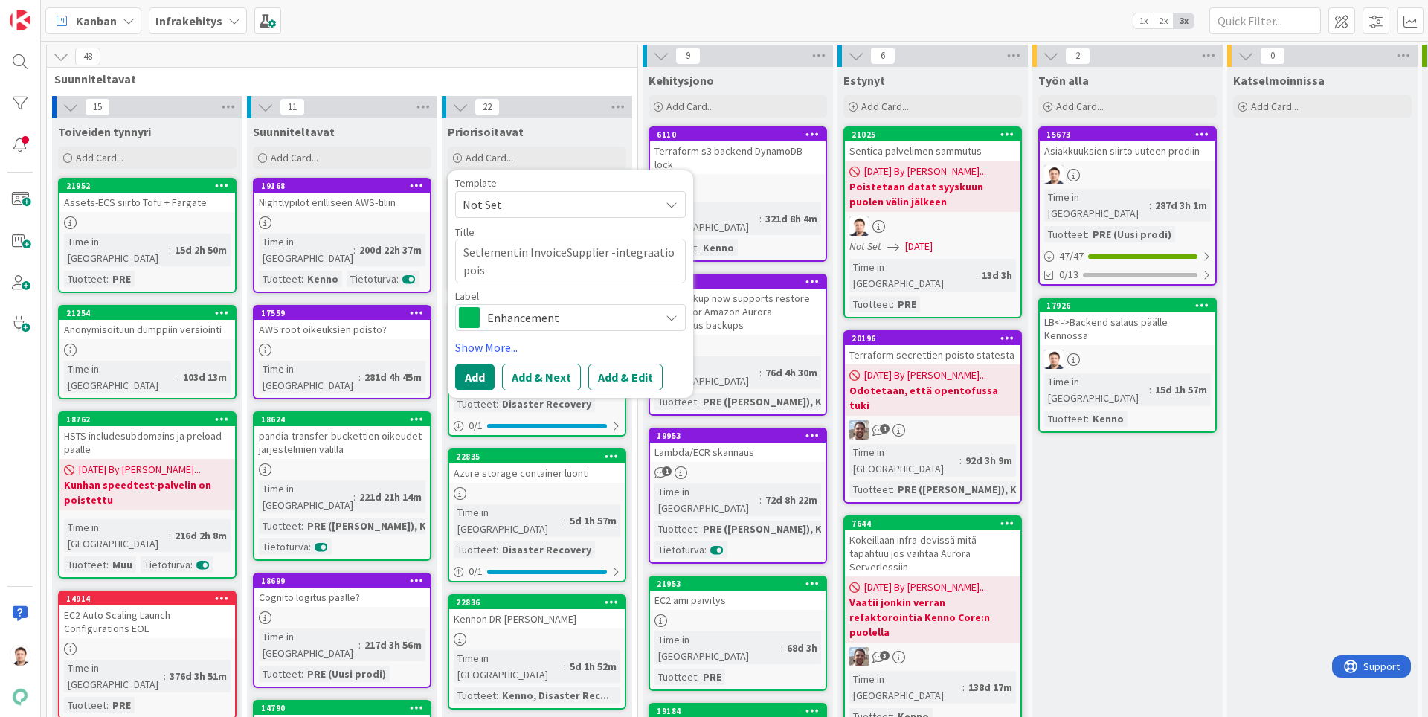
type textarea "Setlementin InvoiceSupplier -integraatio pois"
type textarea "x"
type textarea "Setlementin InvoiceSupplier -integraatio pois a"
type textarea "x"
type textarea "Setlementin InvoiceSupplier -integraatio pois aj"
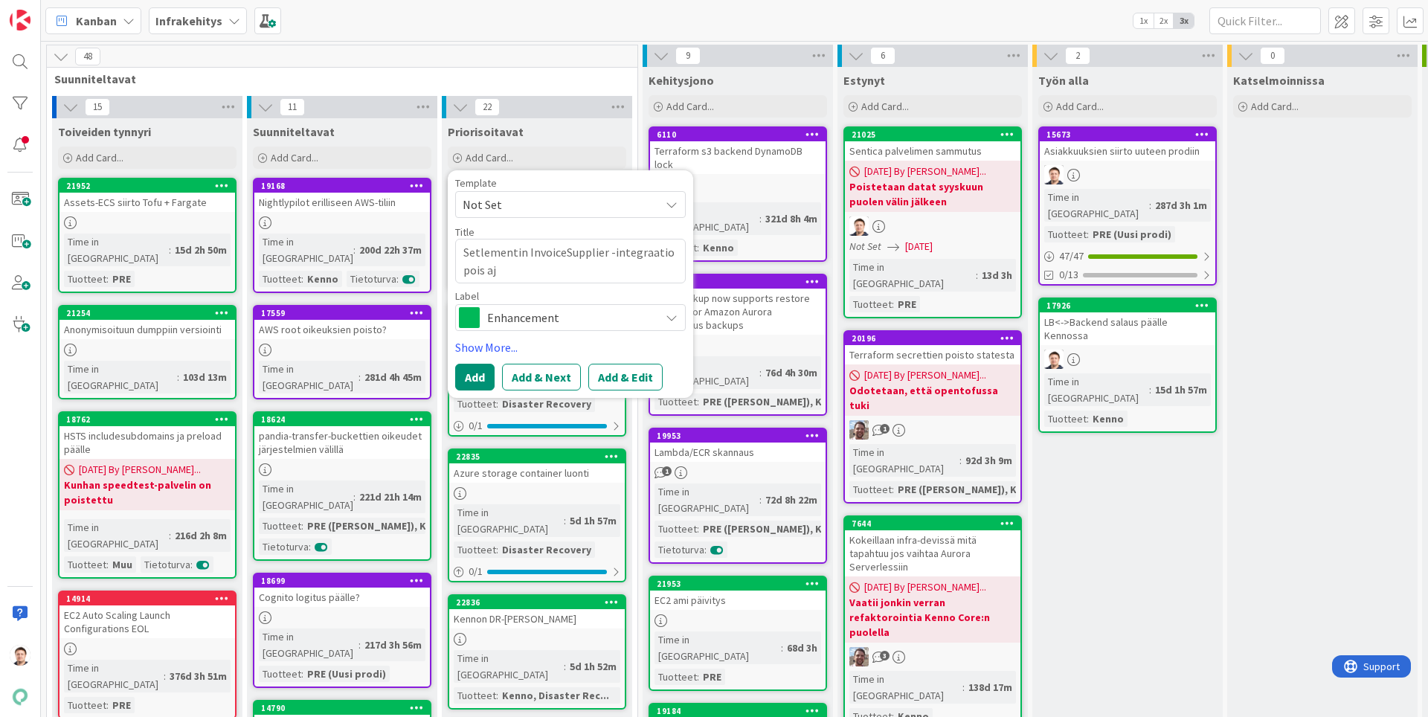
type textarea "x"
type textarea "Setlementin InvoiceSupplier -integraatio pois ajo"
type textarea "x"
type textarea "Setlementin InvoiceSupplier -integraatio pois ajos"
type textarea "x"
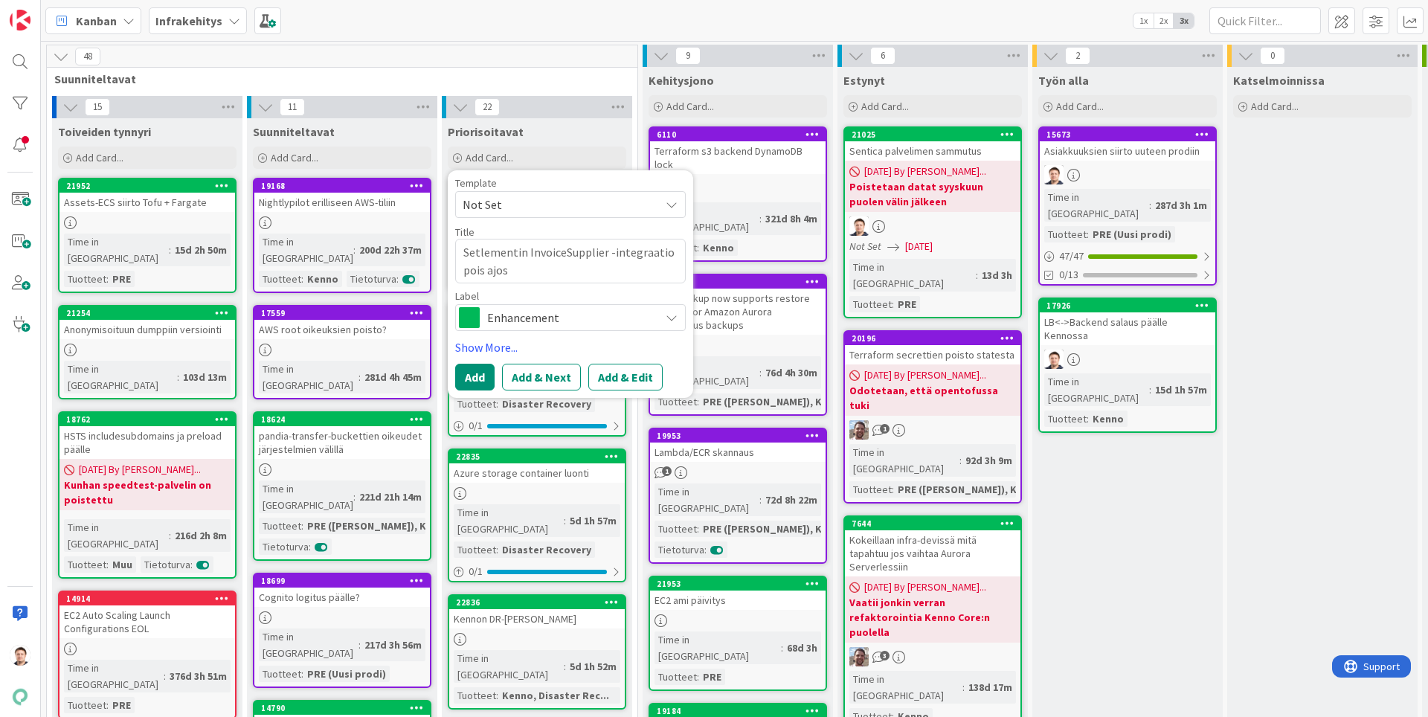
type textarea "Setlementin InvoiceSupplier -integraatio pois ajost"
type textarea "x"
type textarea "Setlementin InvoiceSupplier -integraatio pois ajosta"
click at [490, 372] on button "Add" at bounding box center [474, 377] width 39 height 27
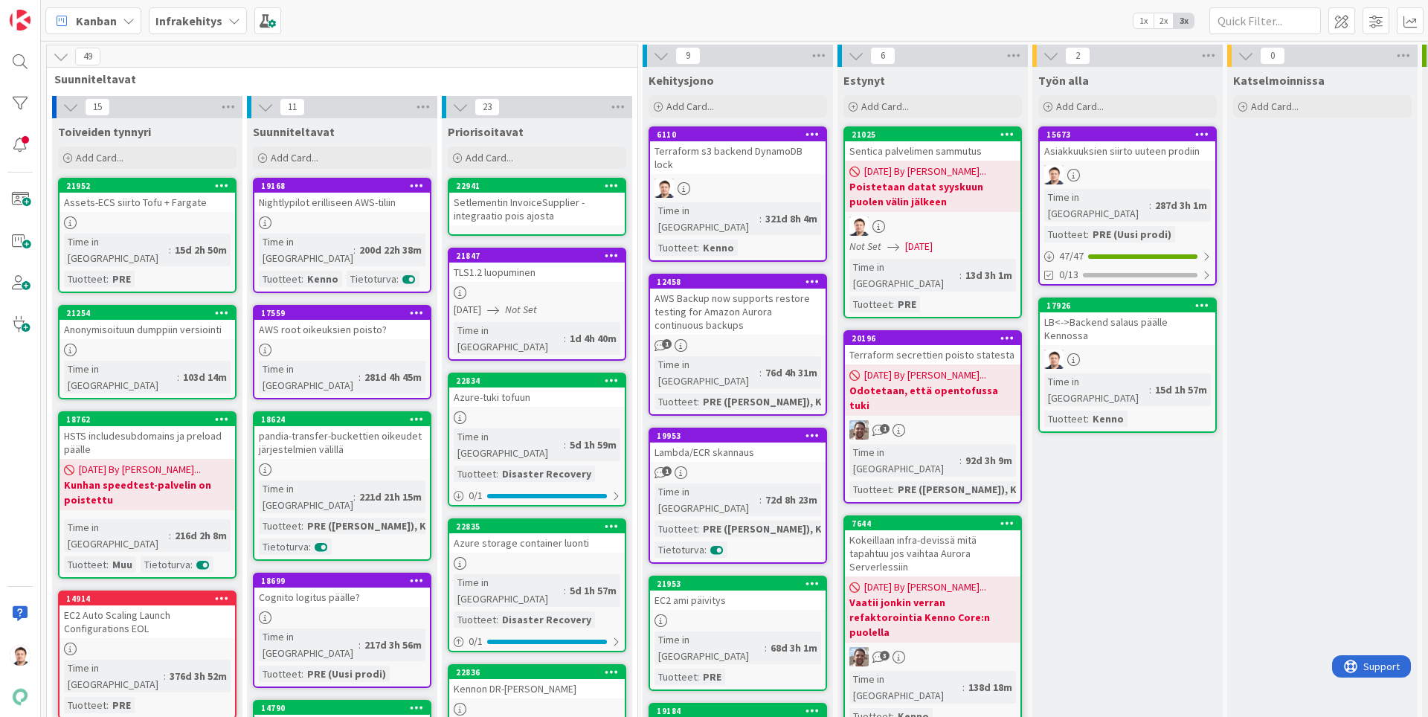
click at [541, 201] on div "Setlementin InvoiceSupplier -integraatio pois ajosta" at bounding box center [536, 209] width 175 height 33
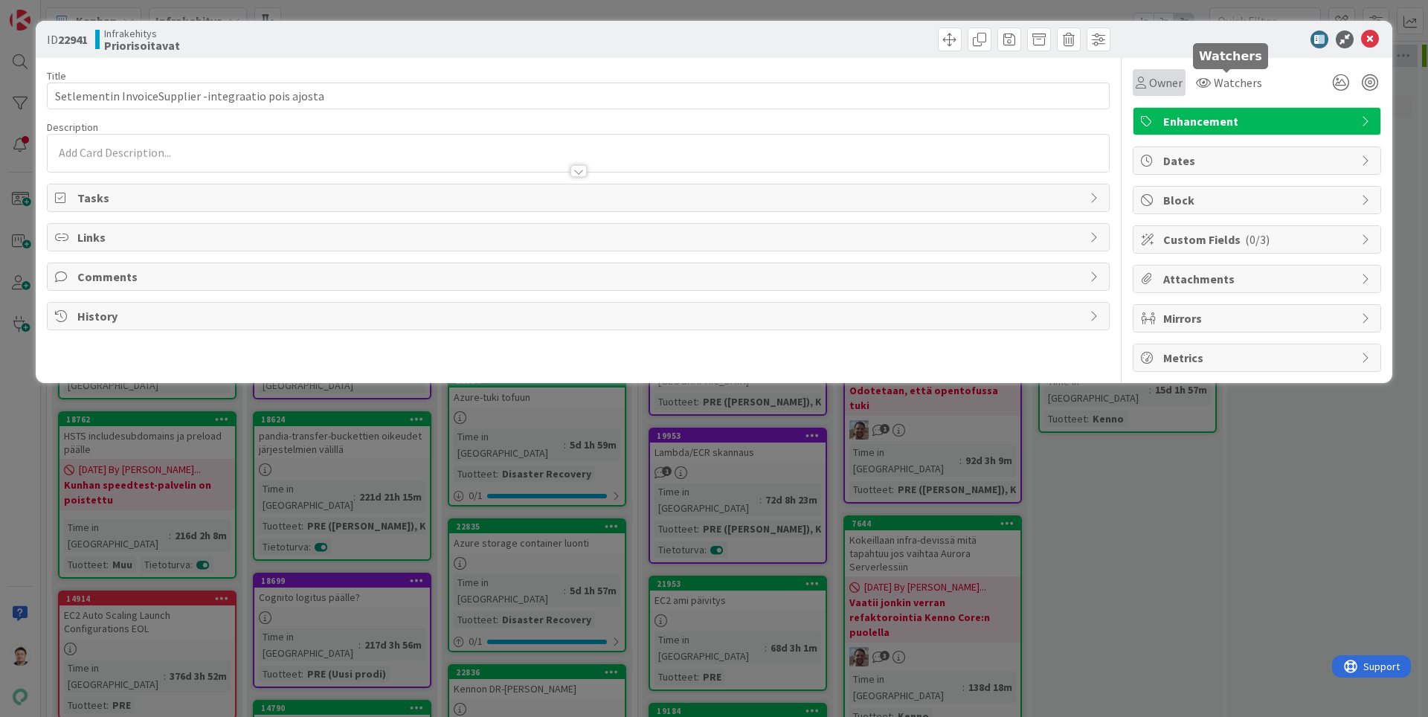
click at [1180, 80] on span "Owner" at bounding box center [1165, 83] width 33 height 18
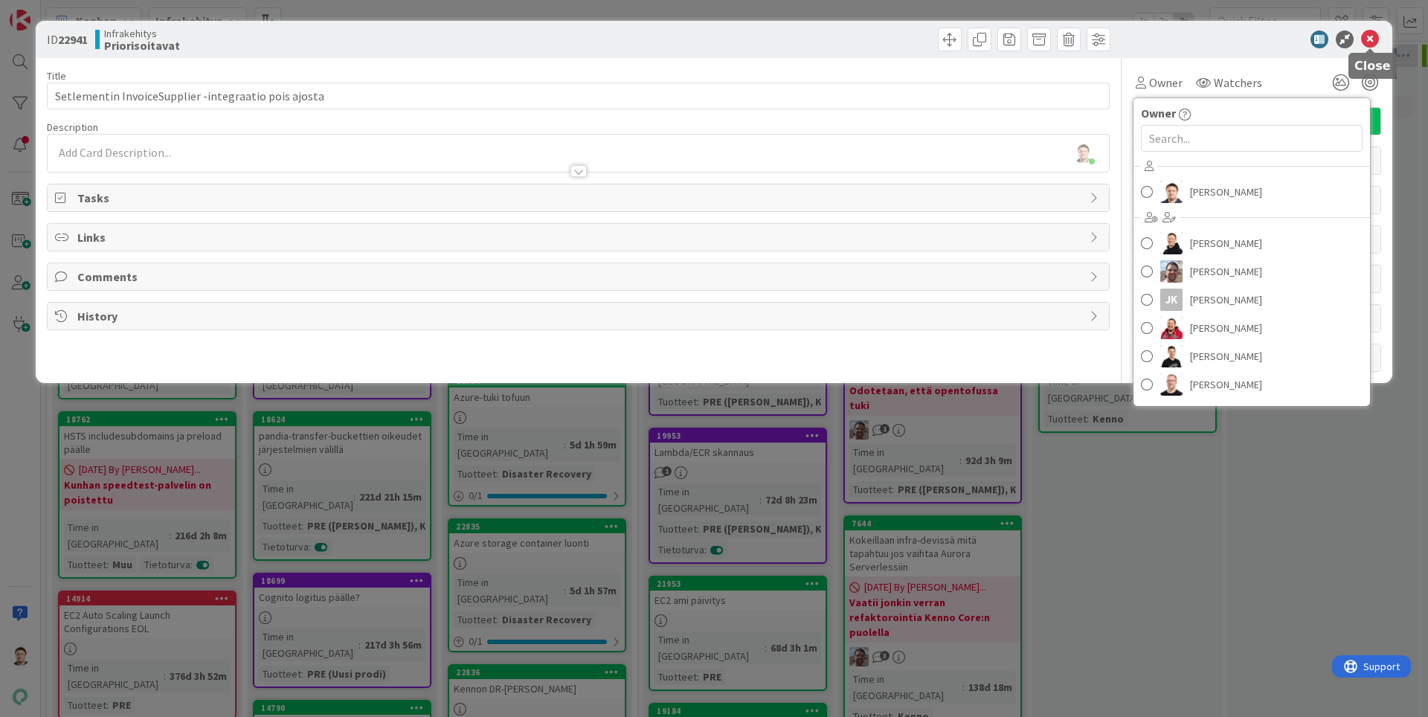
click at [1367, 40] on icon at bounding box center [1370, 39] width 18 height 18
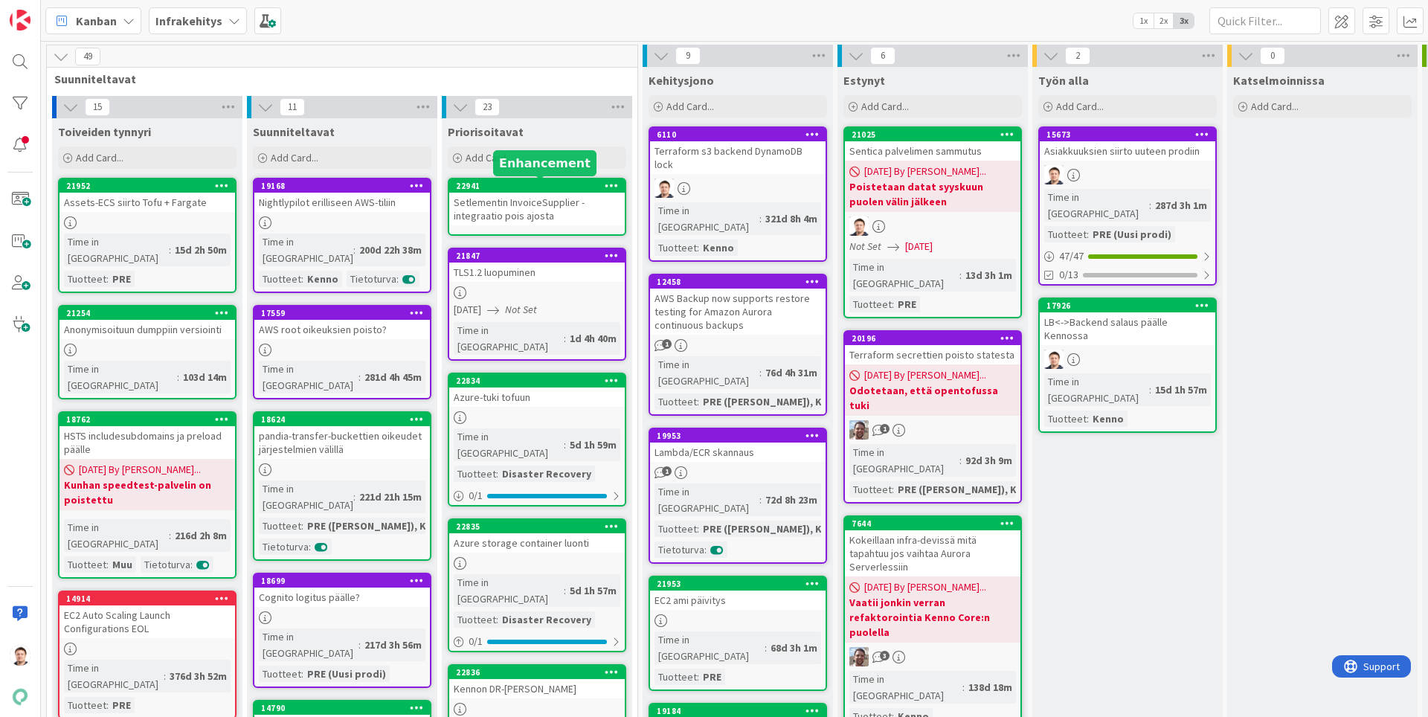
click at [541, 196] on div "Setlementin InvoiceSupplier -integraatio pois ajosta" at bounding box center [536, 209] width 175 height 33
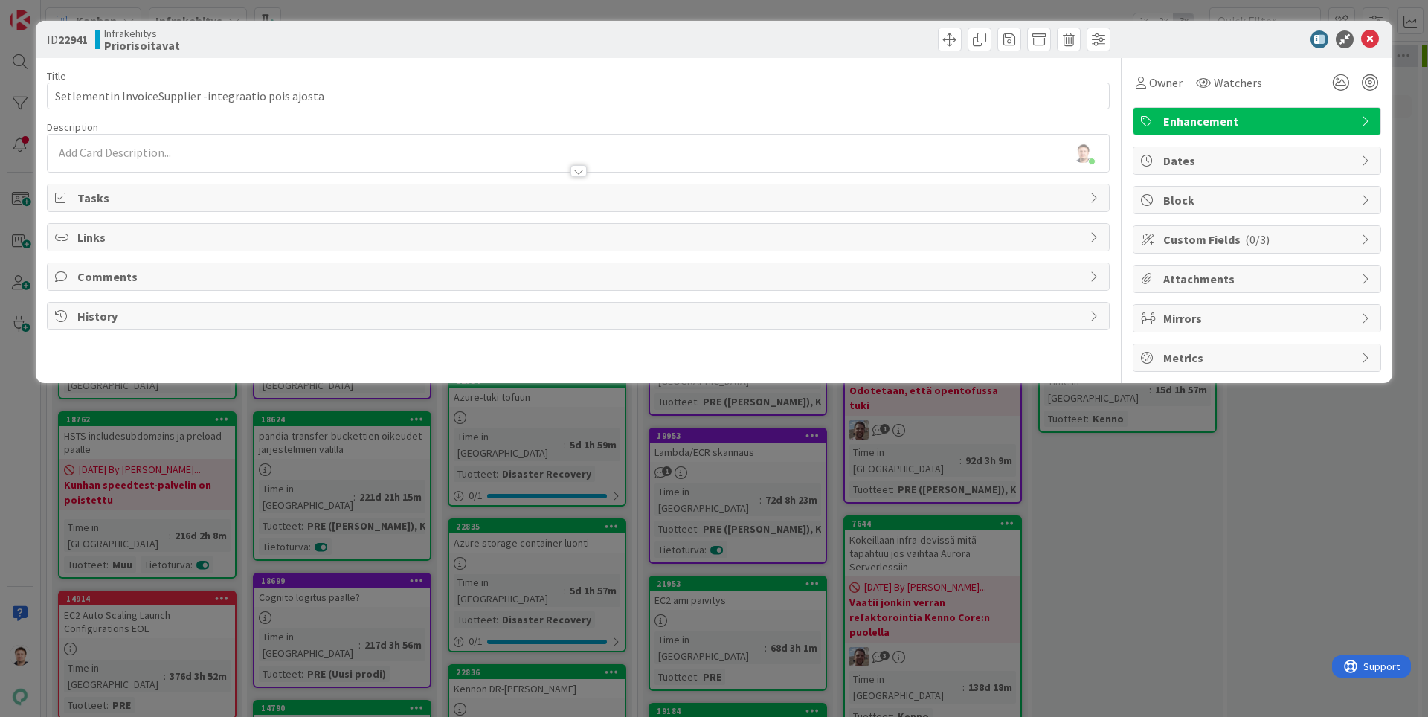
click at [1240, 120] on span "Enhancement" at bounding box center [1258, 121] width 190 height 18
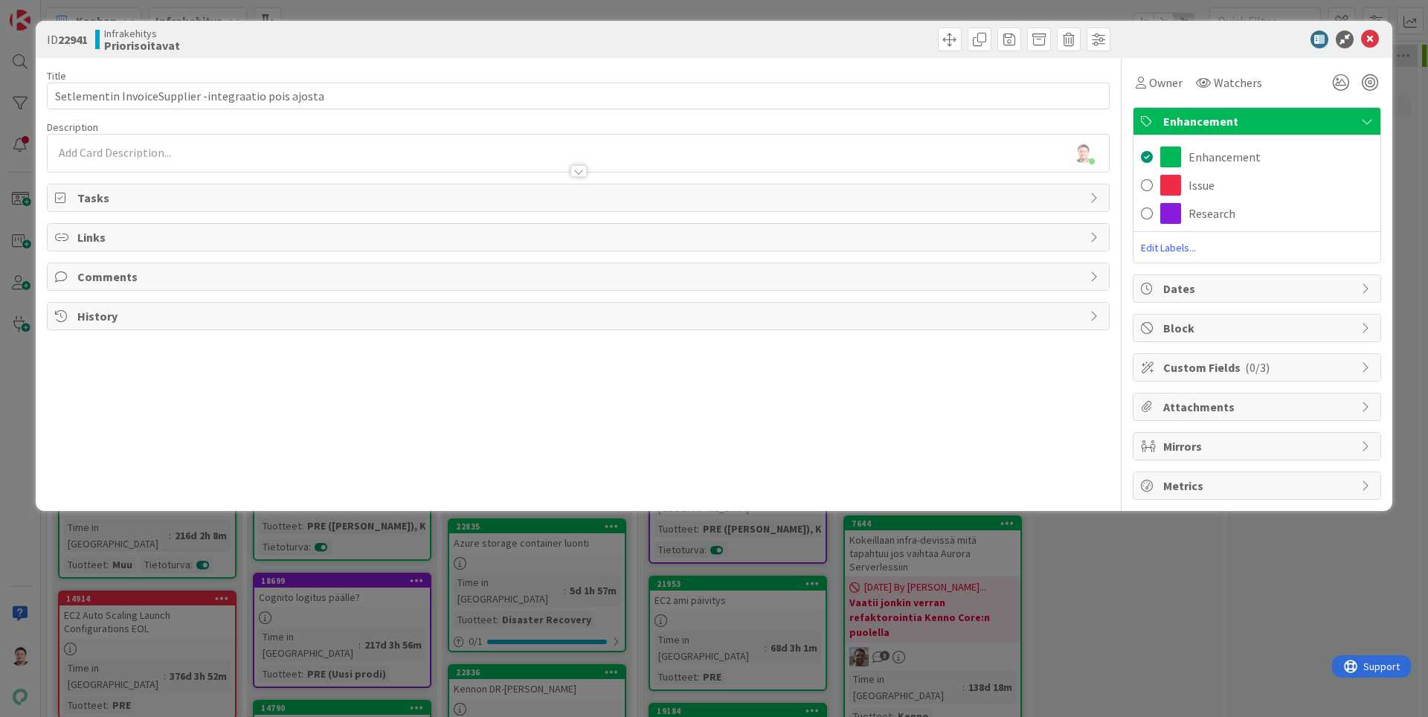
click at [1240, 120] on span "Enhancement" at bounding box center [1258, 121] width 190 height 18
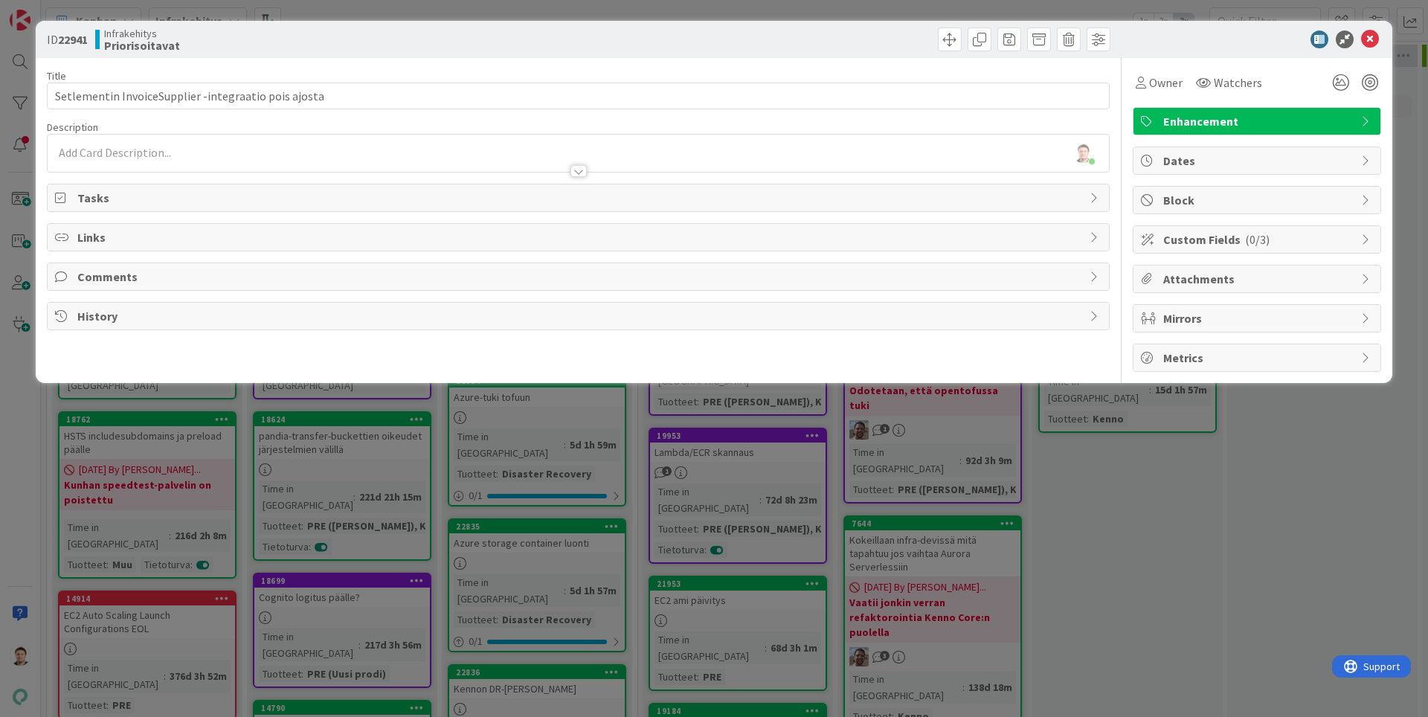
click at [1214, 162] on span "Dates" at bounding box center [1258, 161] width 190 height 18
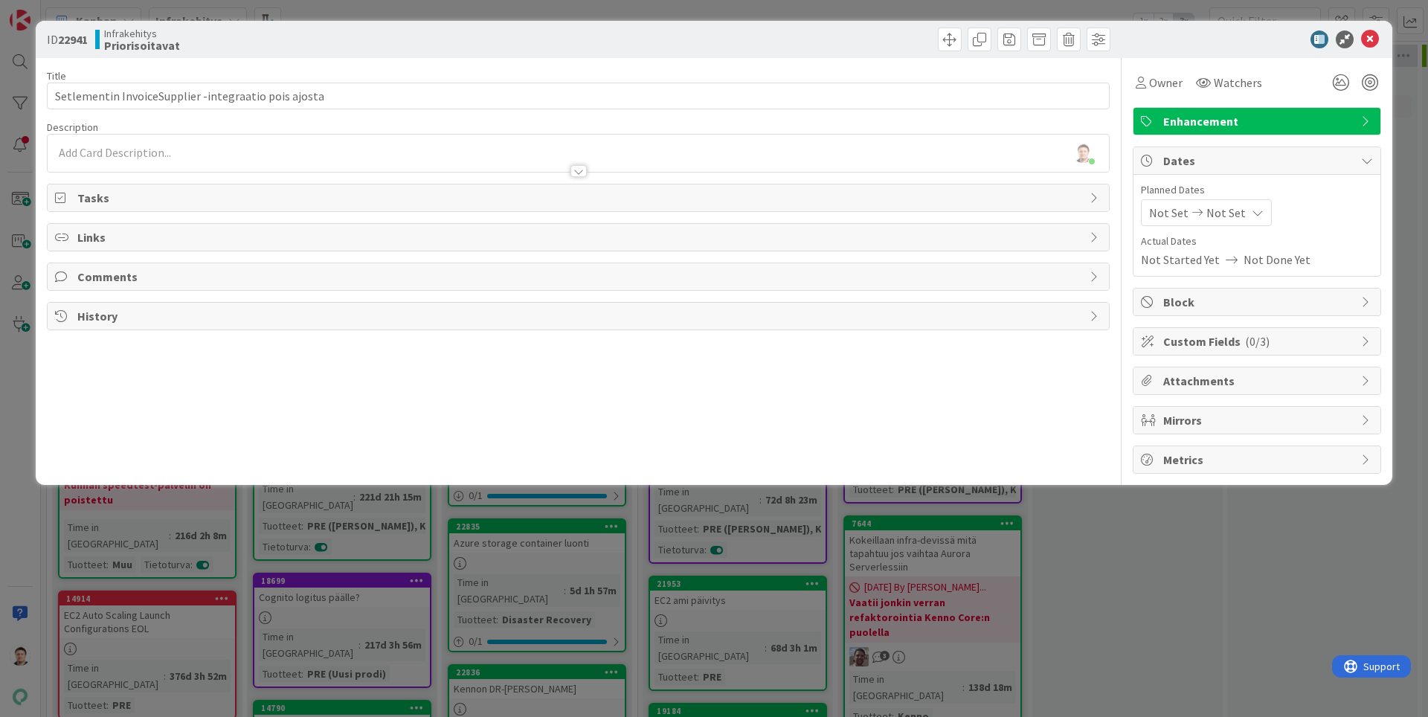
click at [1195, 214] on icon at bounding box center [1197, 212] width 18 height 10
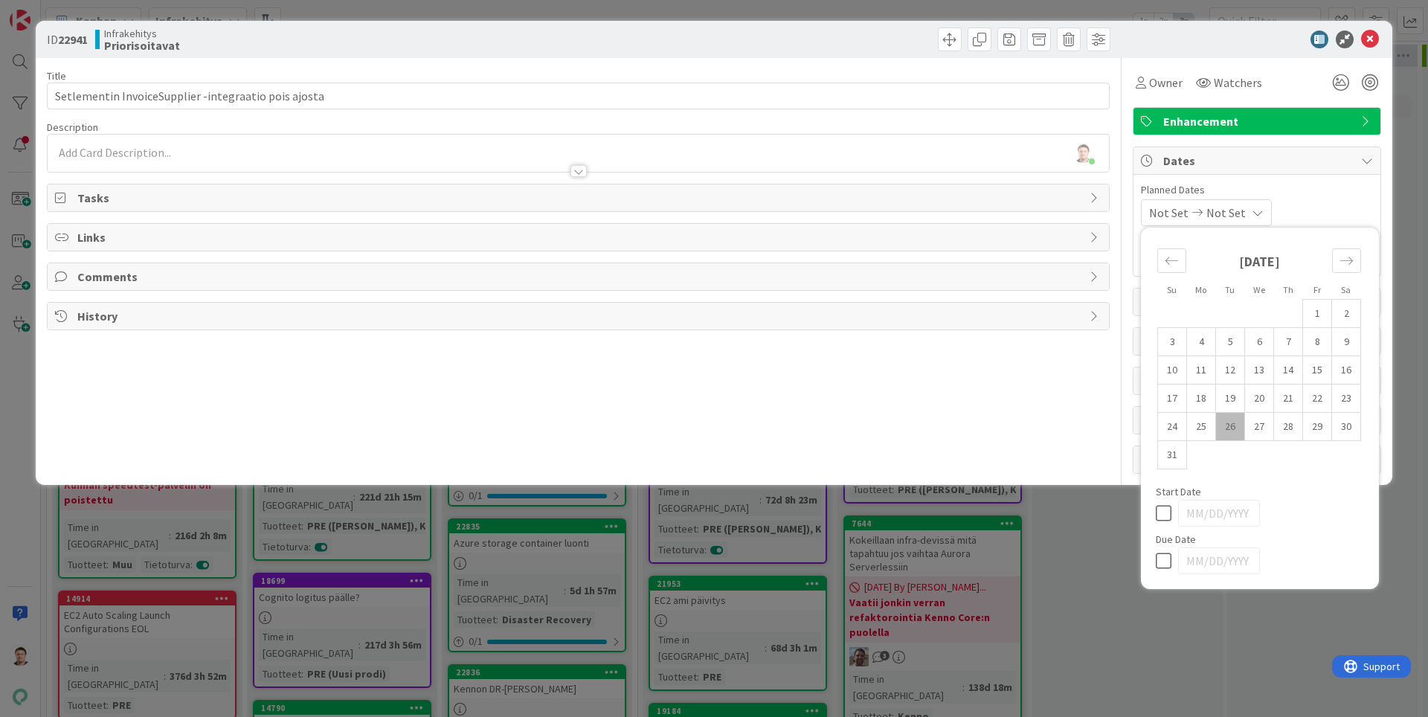
click at [1216, 211] on span "Not Set" at bounding box center [1225, 213] width 39 height 18
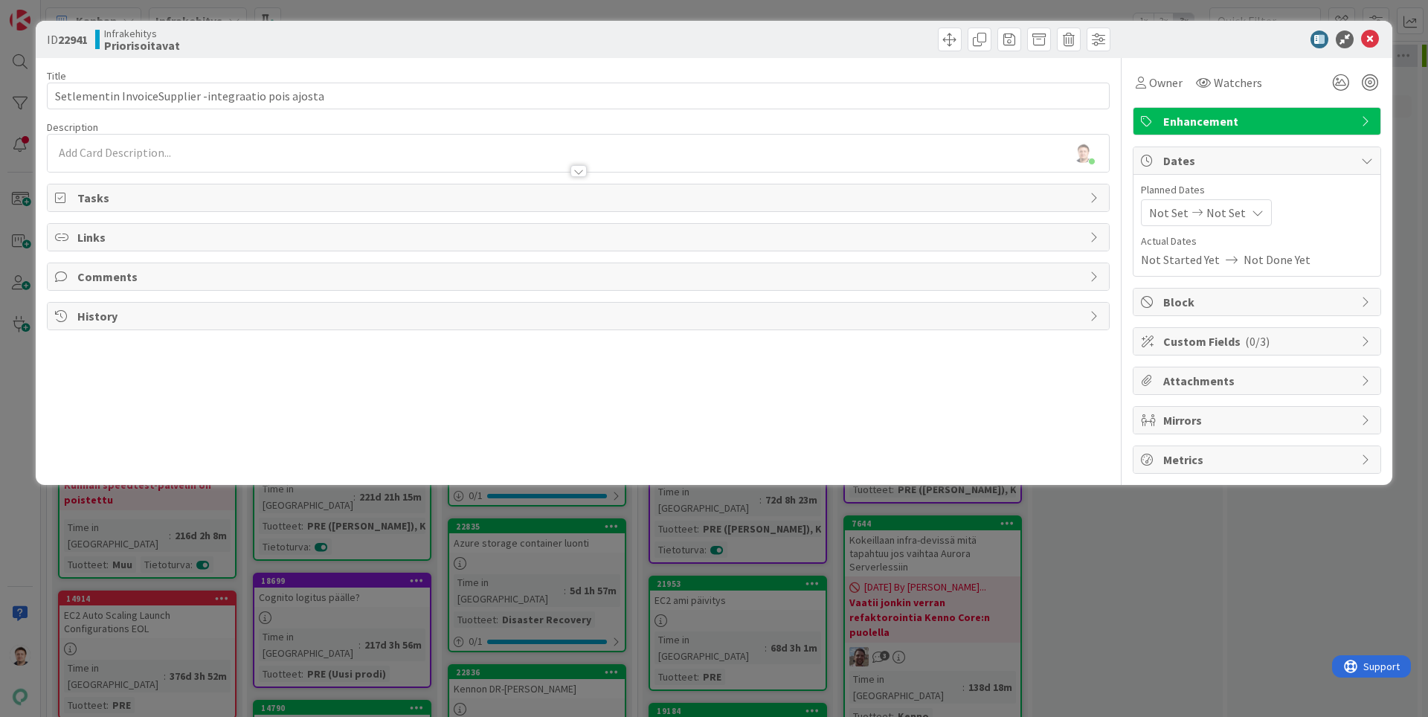
click at [1222, 213] on span "Not Set" at bounding box center [1225, 213] width 39 height 18
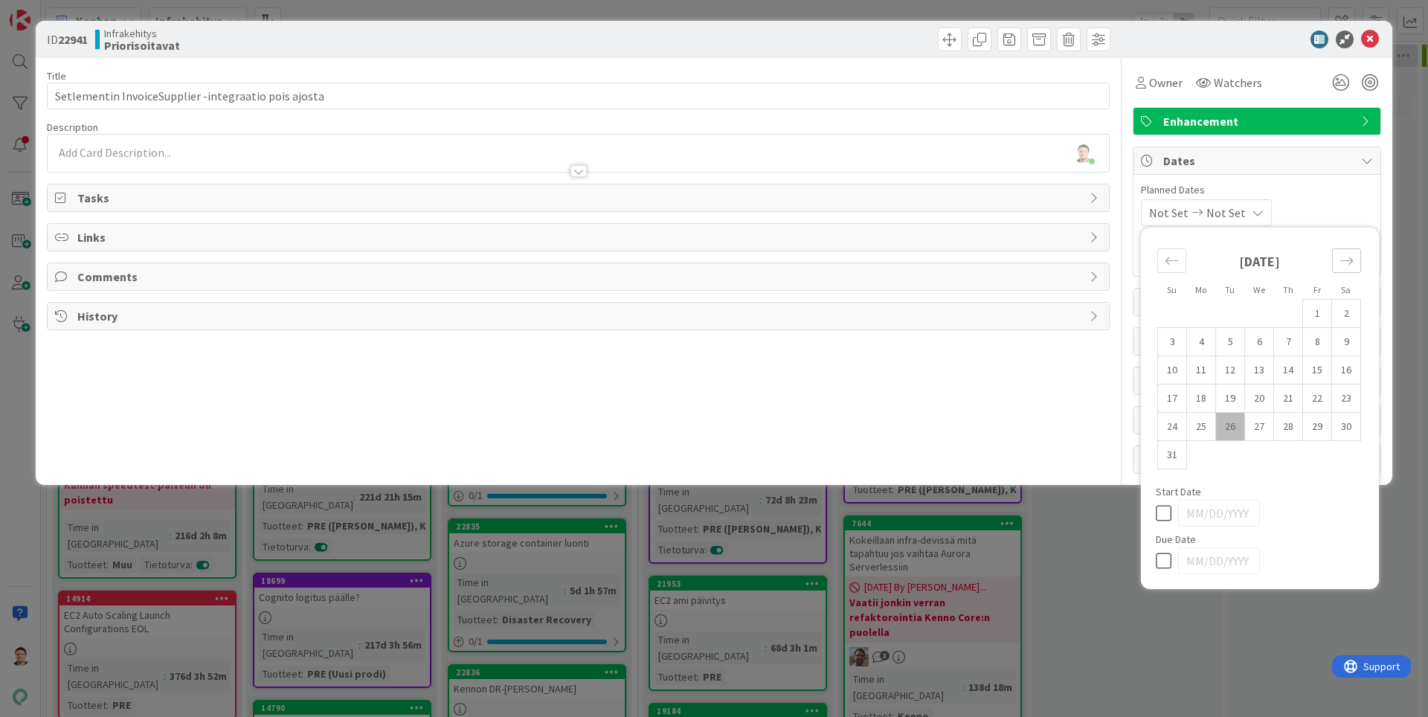
click at [1337, 263] on div "Move forward to switch to the next month." at bounding box center [1346, 260] width 29 height 25
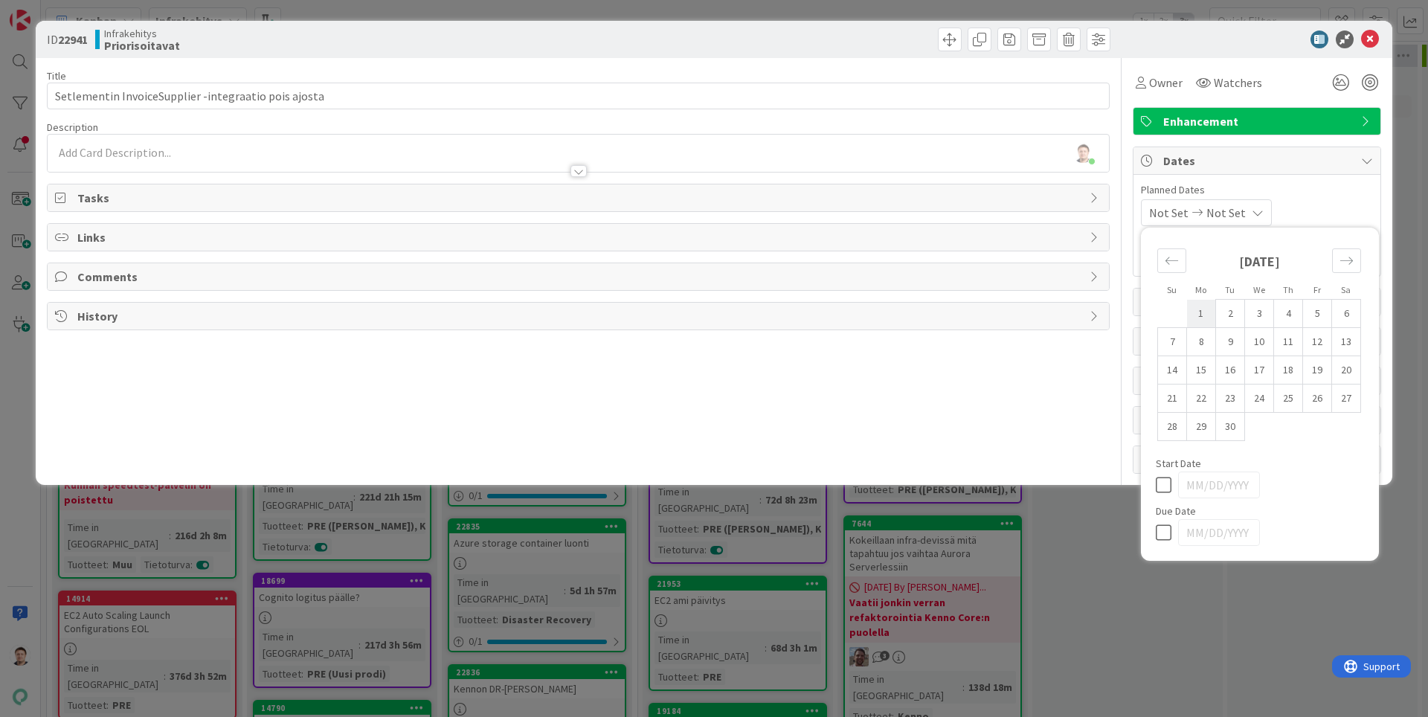
click at [1211, 307] on td "1" at bounding box center [1201, 314] width 29 height 28
type input "[DATE]"
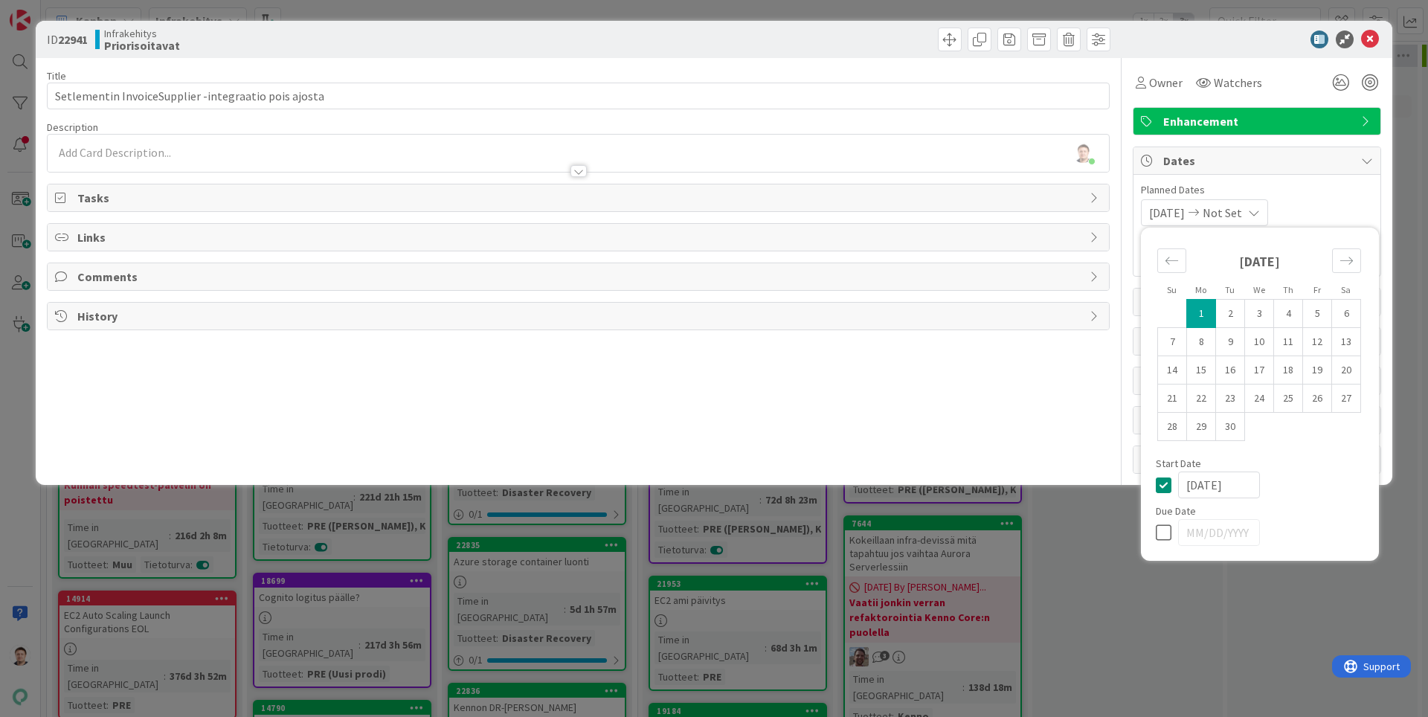
click at [1338, 207] on div "[DATE] Not Set Su Mo Tu We Th Fr Sa [DATE] 1 2 3 4 5 6 7 8 9 10 11 12 13 14 15 …" at bounding box center [1257, 212] width 232 height 27
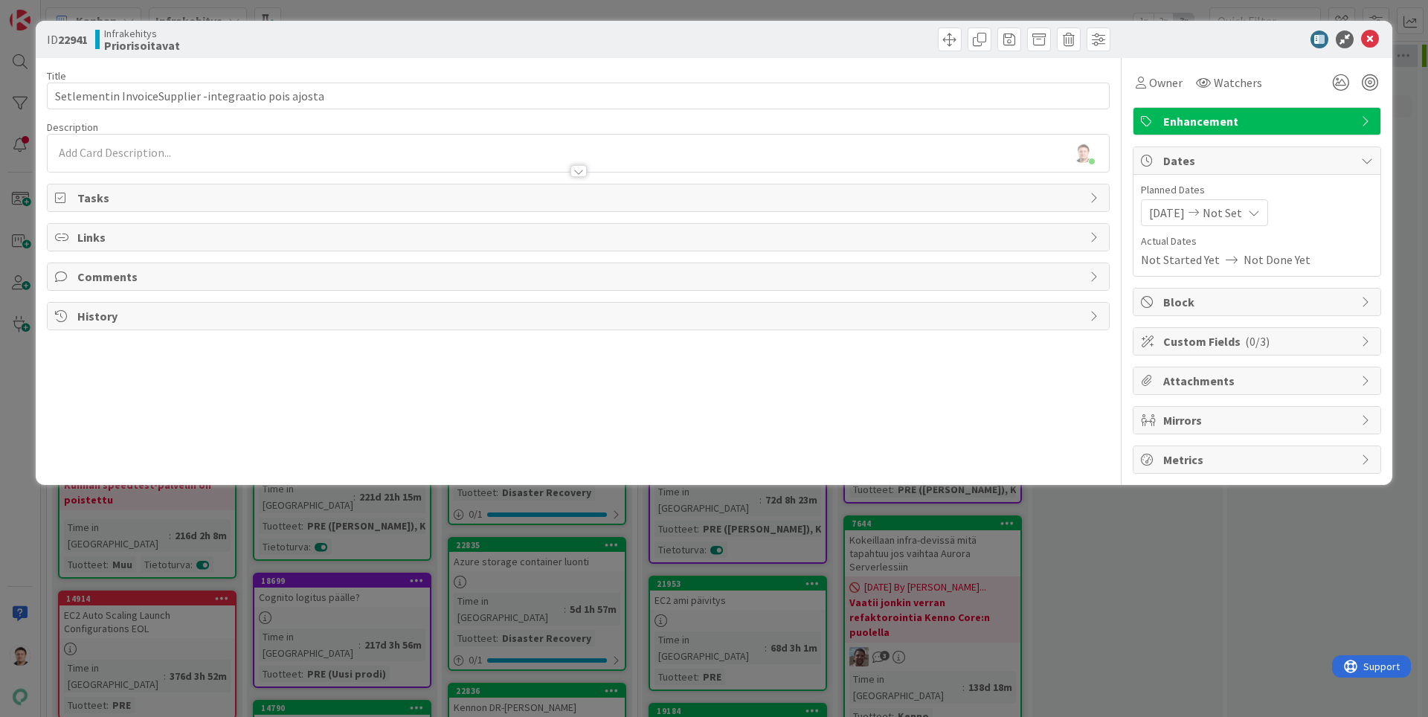
click at [1267, 343] on span "Custom Fields ( 0/3 )" at bounding box center [1258, 341] width 190 height 18
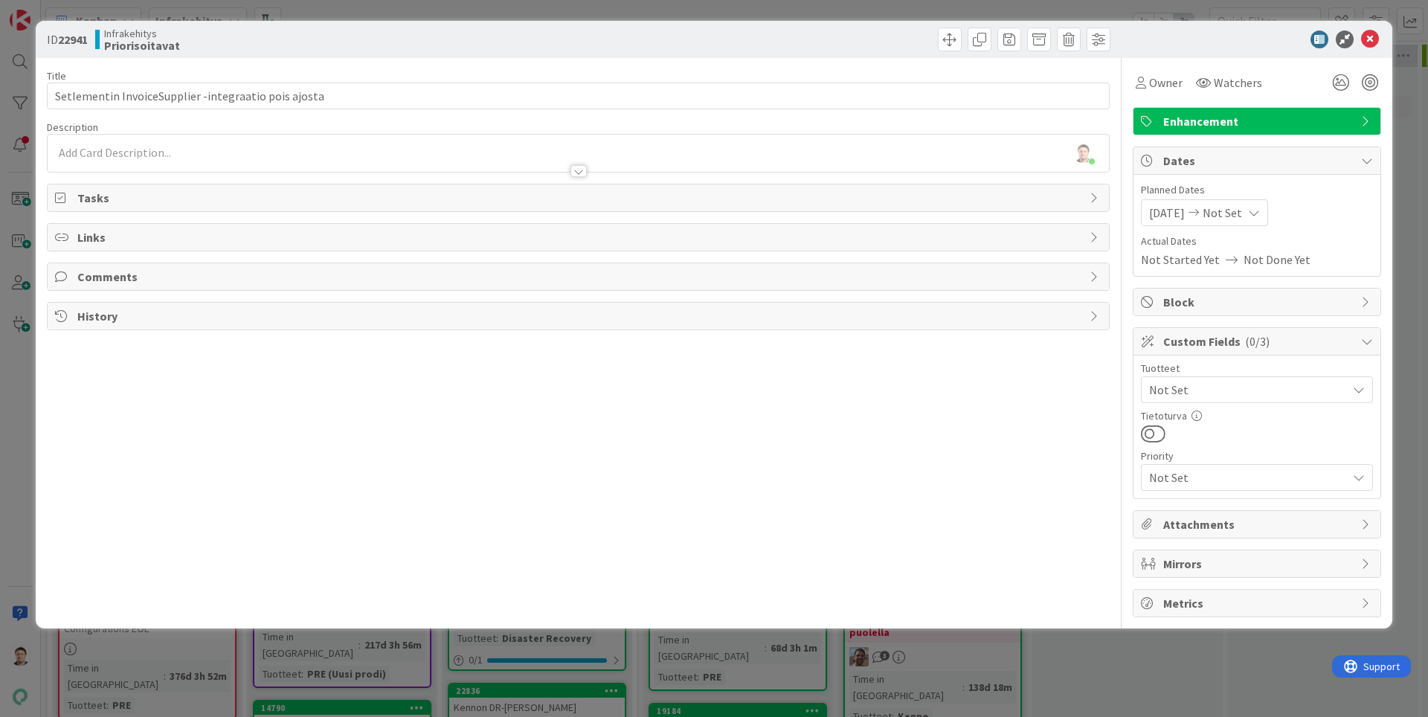
click at [1250, 386] on span "Not Set" at bounding box center [1248, 390] width 198 height 18
click at [1161, 428] on link "PRE" at bounding box center [1253, 424] width 236 height 27
click at [981, 478] on div "Title 52 / 128 Setlementin InvoiceSupplier -integraatio pois ajosta Description…" at bounding box center [578, 337] width 1063 height 559
click at [1366, 37] on icon at bounding box center [1370, 39] width 18 height 18
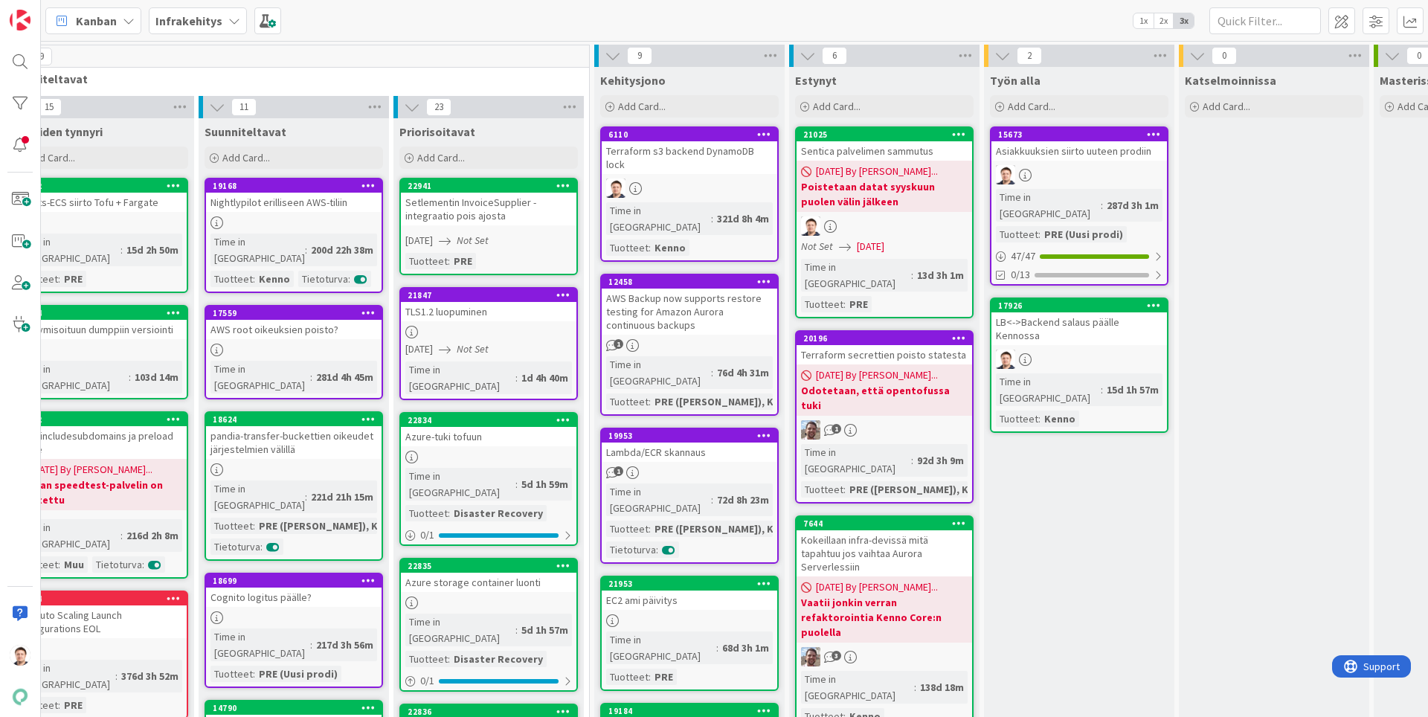
scroll to position [0, 130]
